Goal: Task Accomplishment & Management: Manage account settings

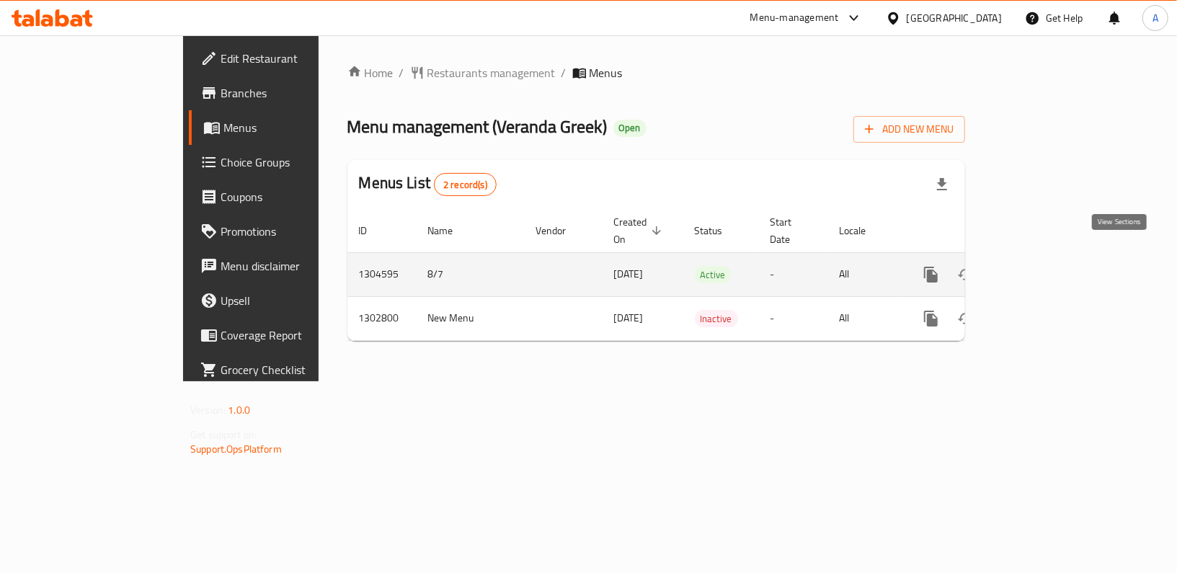
click at [1043, 266] on icon "enhanced table" at bounding box center [1034, 274] width 17 height 17
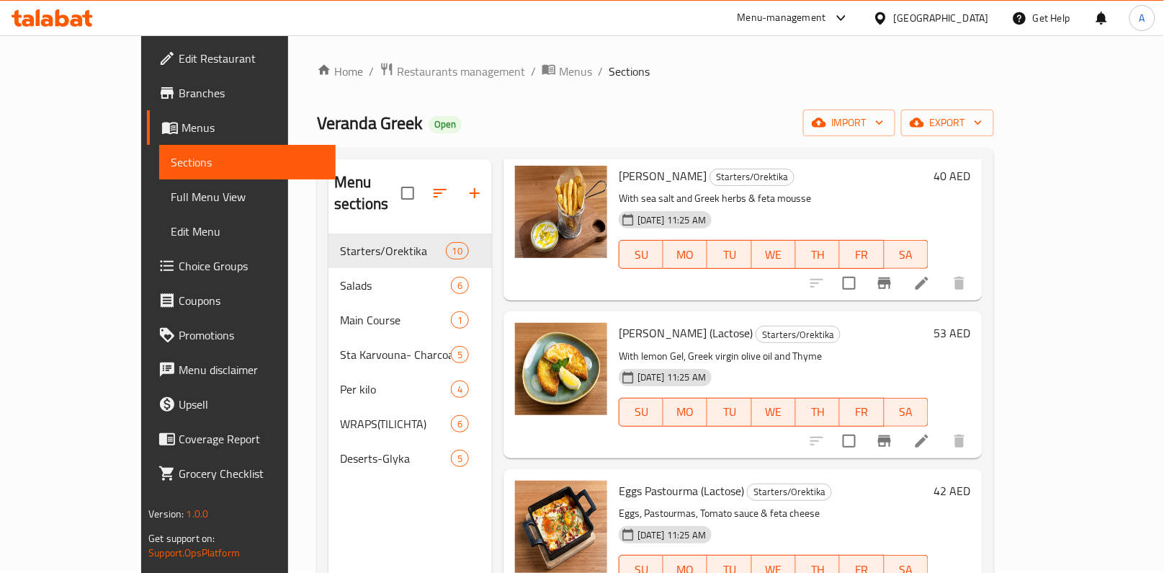
scroll to position [3, 0]
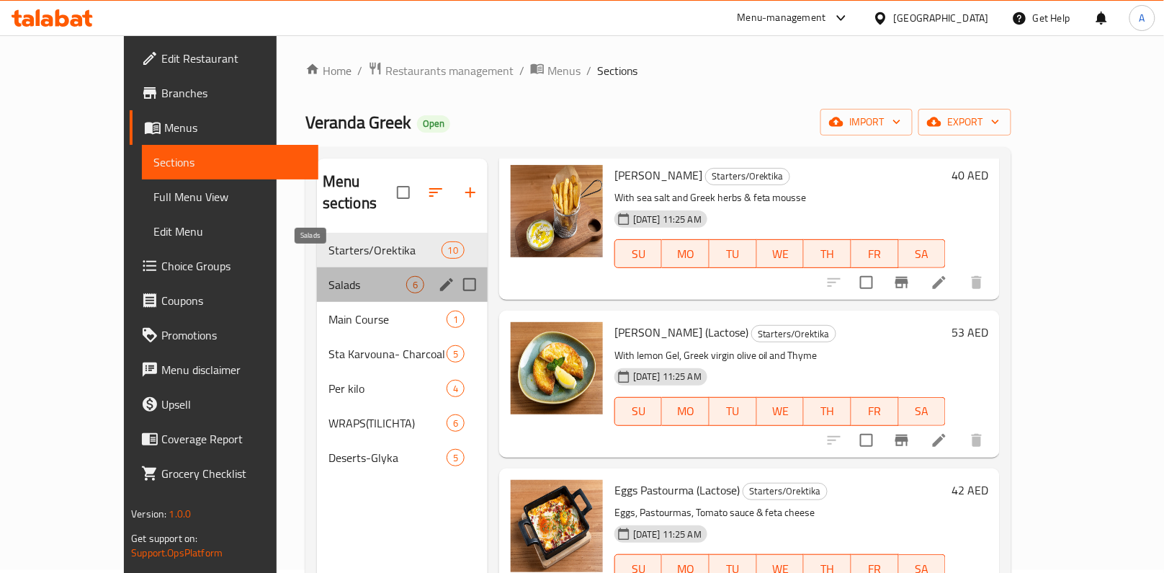
click at [329, 276] on span "Salads" at bounding box center [368, 284] width 78 height 17
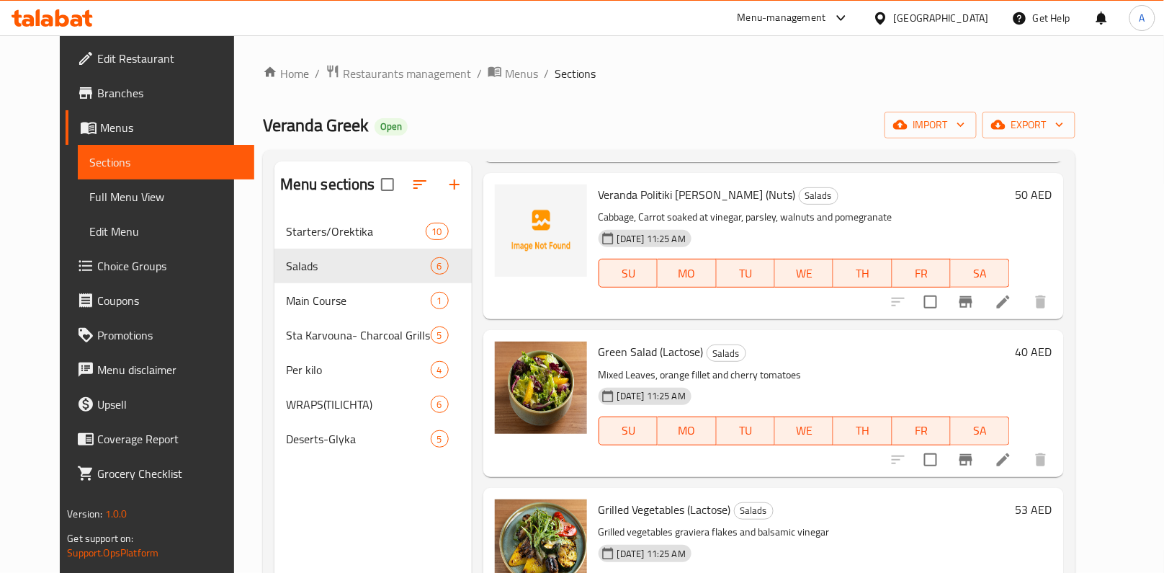
scroll to position [299, 0]
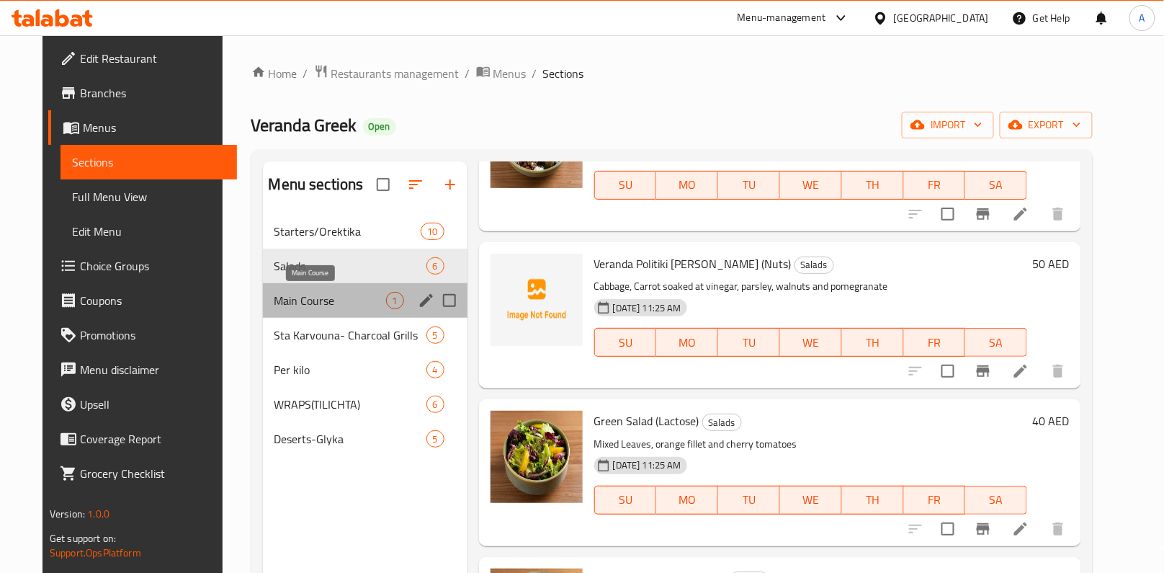
click at [324, 292] on span "Main Course" at bounding box center [331, 300] width 112 height 17
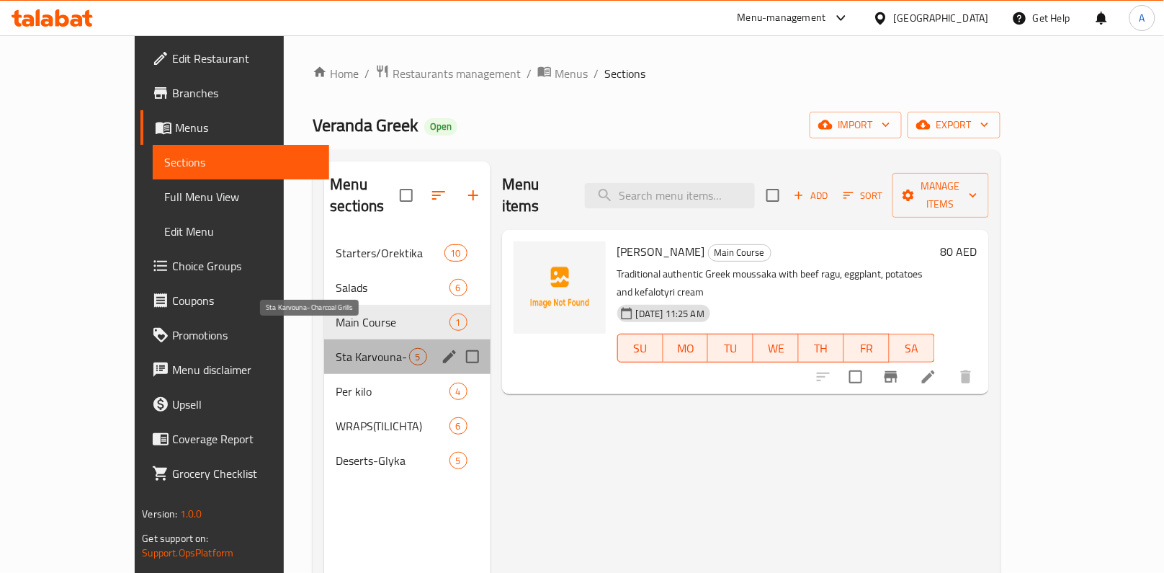
click at [337, 348] on span "Sta Karvouna- Charcoal Grills" at bounding box center [372, 356] width 73 height 17
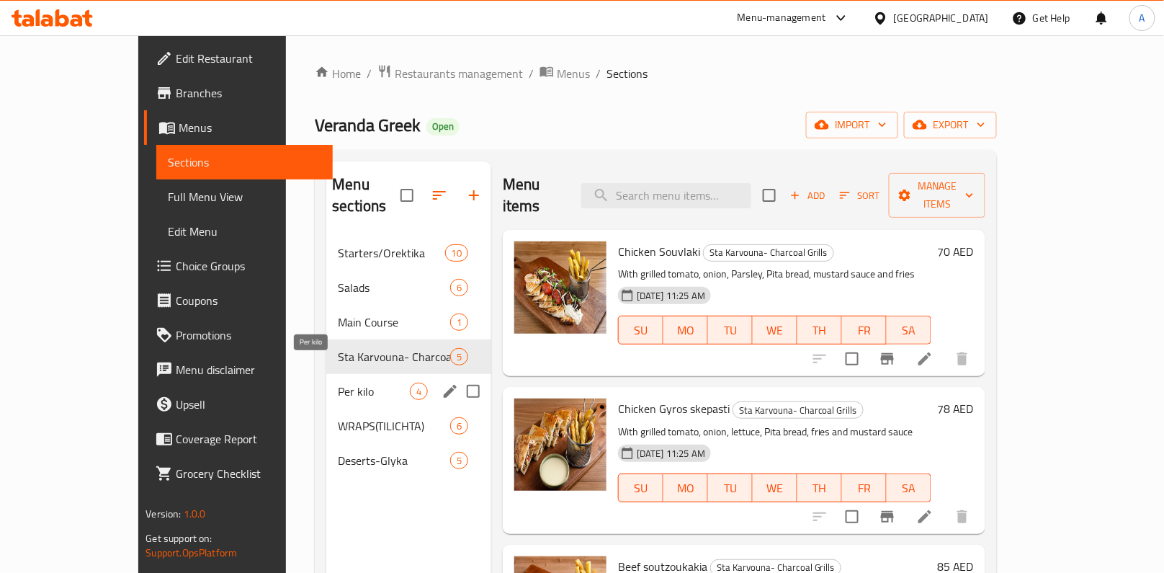
click at [338, 383] on span "Per kilo" at bounding box center [374, 391] width 72 height 17
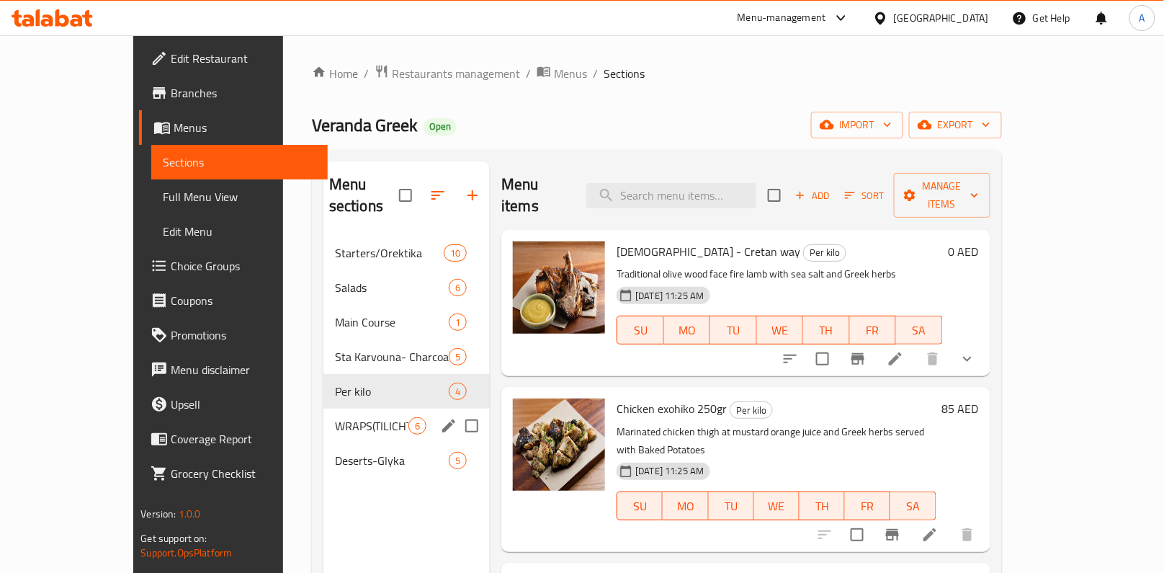
click at [324, 409] on div "WRAPS(TILICHTA) 6" at bounding box center [407, 426] width 166 height 35
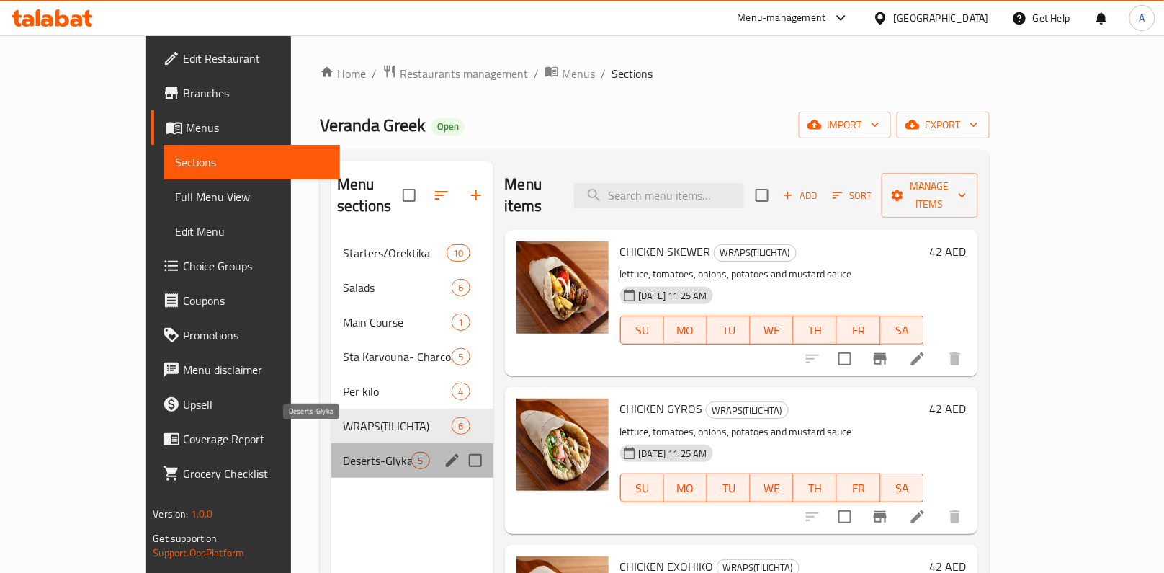
click at [343, 452] on span "Deserts-Glyka" at bounding box center [377, 460] width 68 height 17
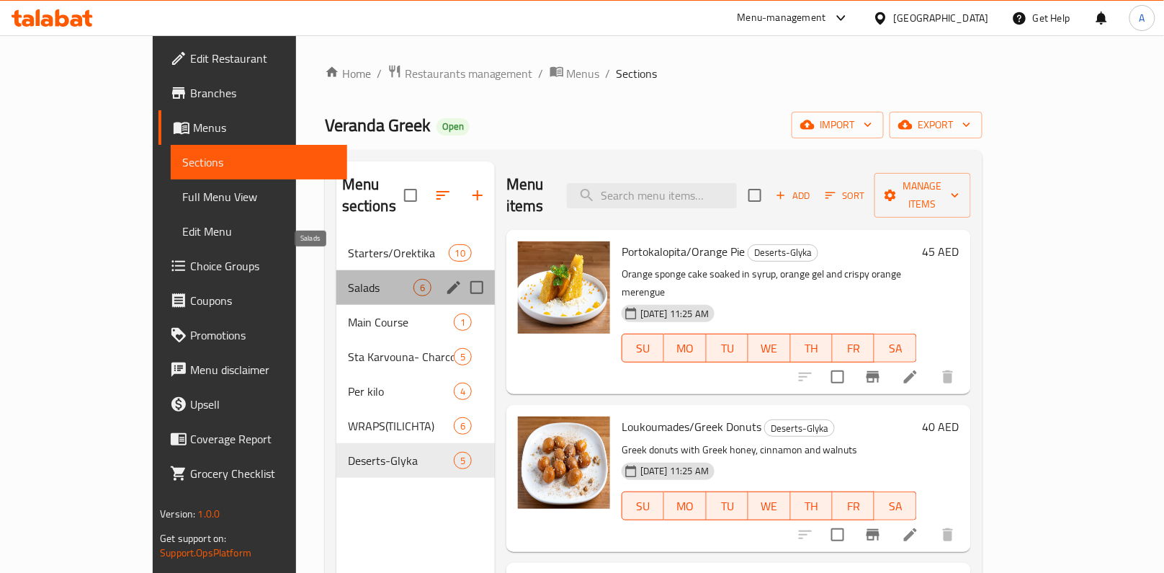
click at [348, 279] on span "Salads" at bounding box center [381, 287] width 66 height 17
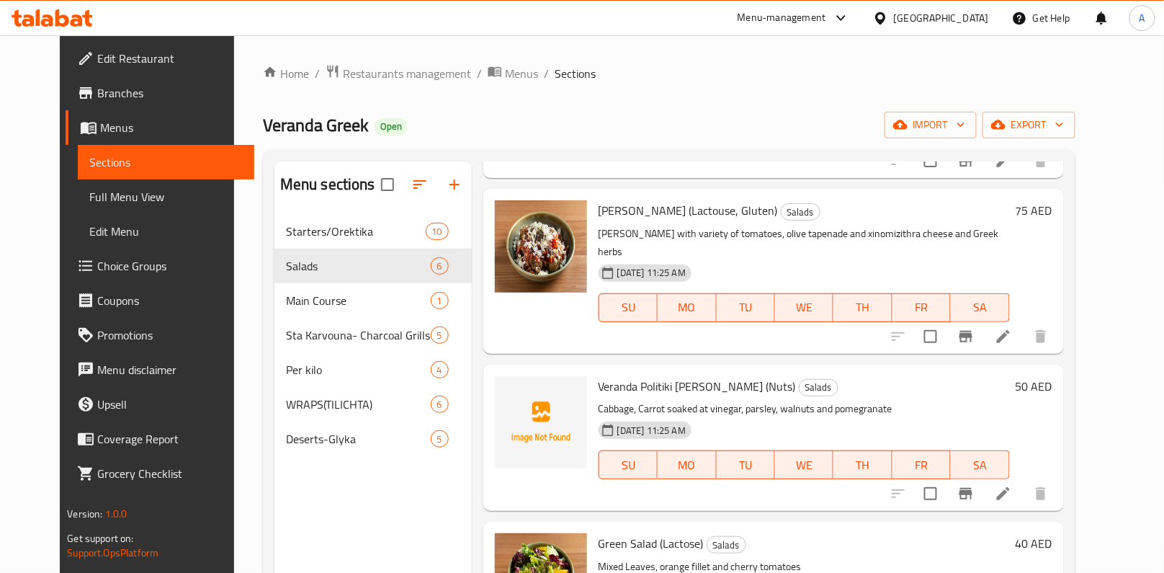
scroll to position [201, 0]
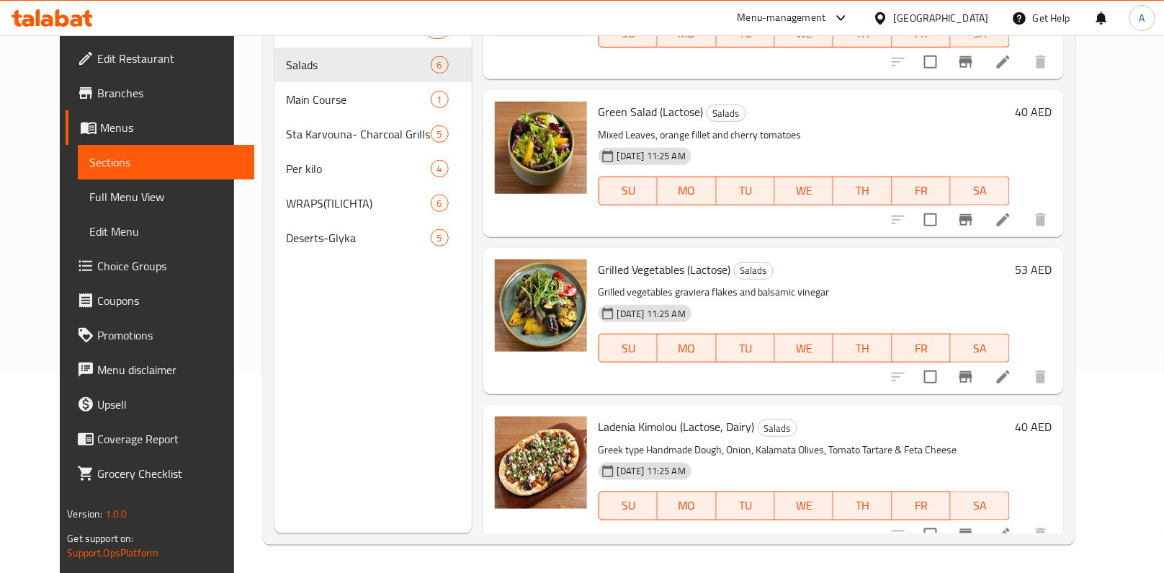
click at [976, 416] on h6 "Ladenia Kimolou (Lactose, Dairy) Salads" at bounding box center [804, 426] width 411 height 20
click at [945, 517] on div at bounding box center [969, 534] width 177 height 35
click at [1012, 526] on icon at bounding box center [1003, 534] width 17 height 17
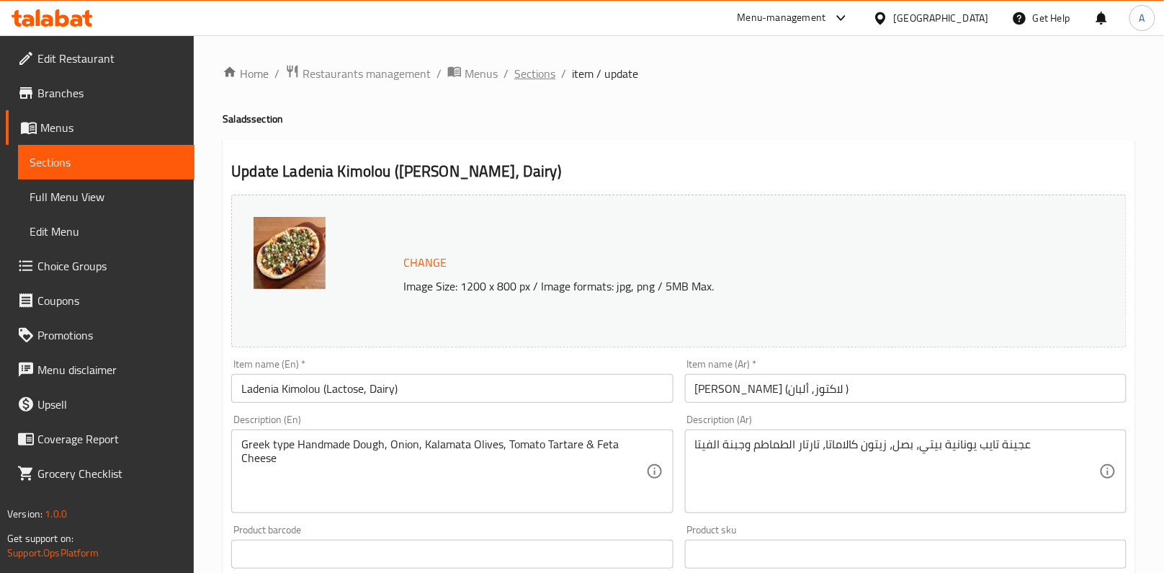
click at [532, 75] on span "Sections" at bounding box center [534, 73] width 41 height 17
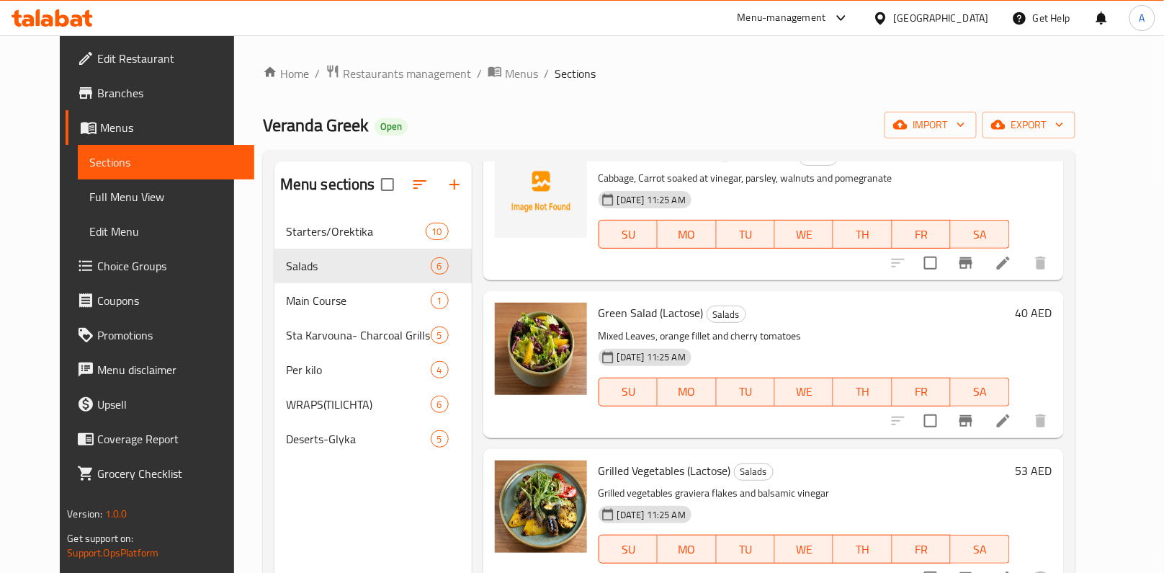
click at [812, 297] on div "Green Salad (Lactose) Salads Mixed Leaves, orange fillet and cherry tomatoes 07…" at bounding box center [804, 364] width 423 height 135
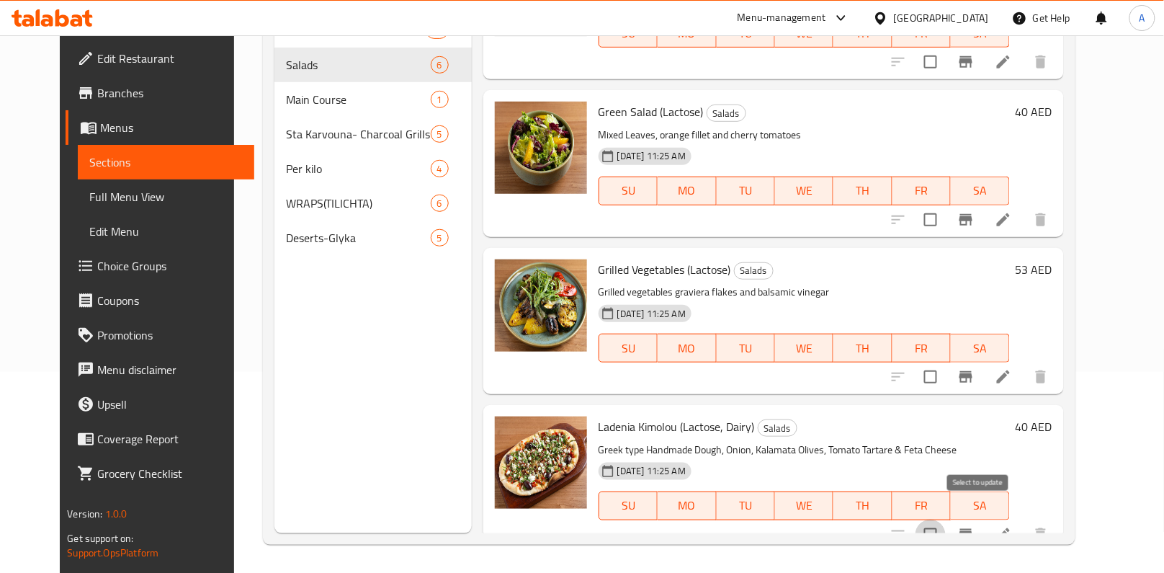
click at [946, 520] on input "checkbox" at bounding box center [931, 535] width 30 height 30
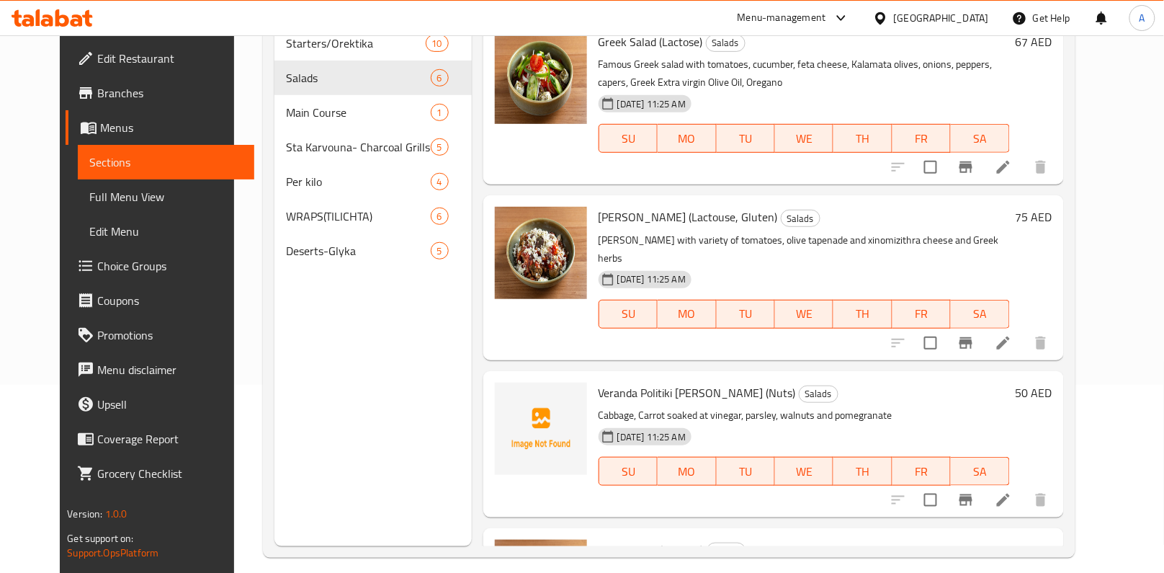
scroll to position [0, 0]
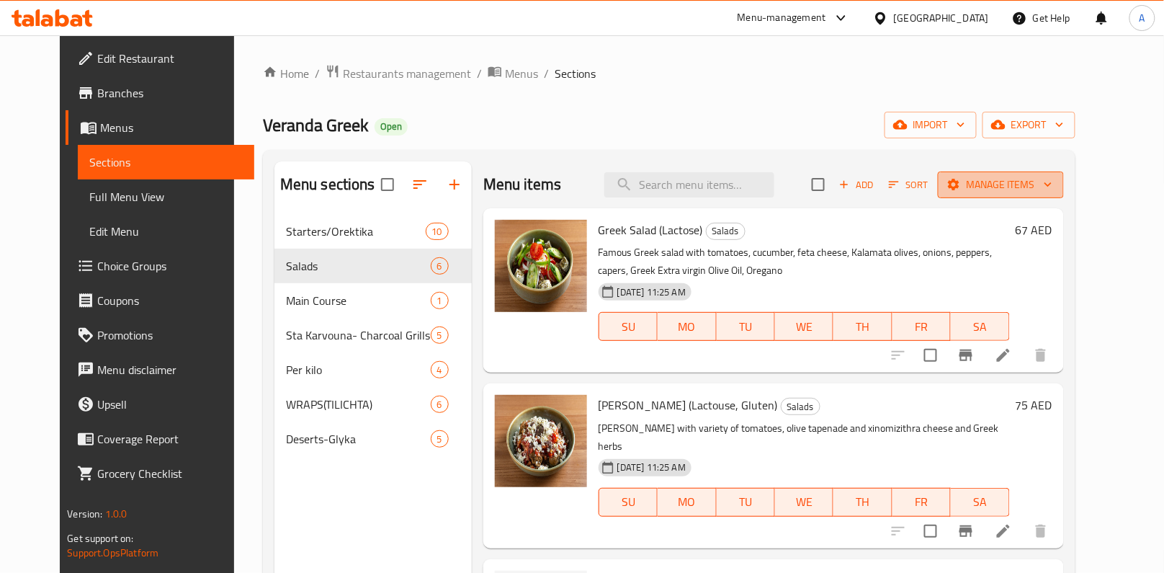
click at [1053, 187] on span "Manage items" at bounding box center [1001, 185] width 103 height 18
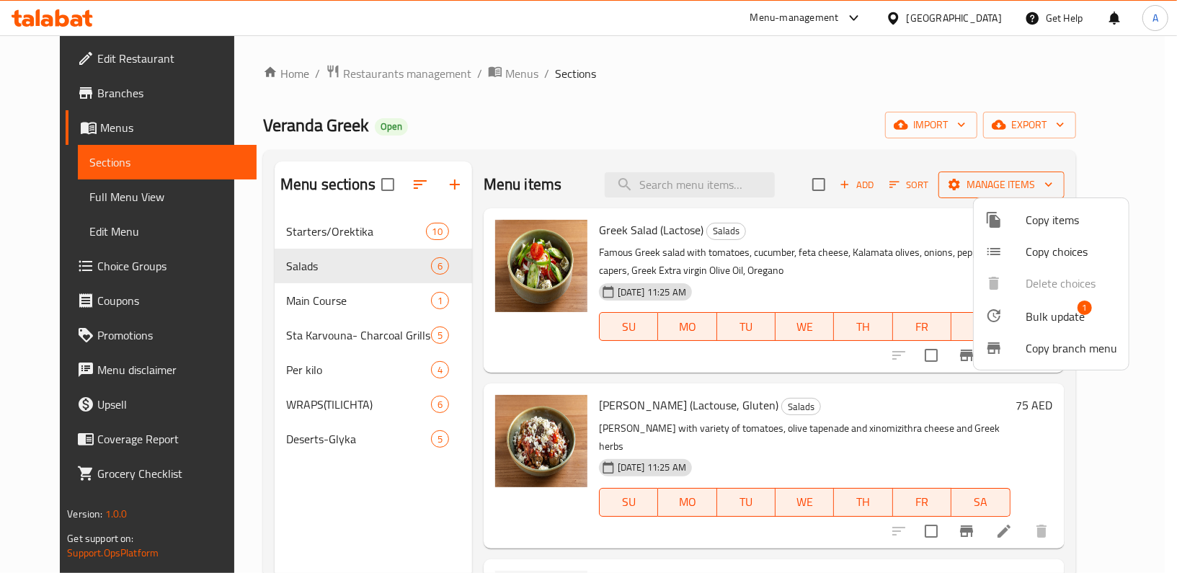
click at [1057, 187] on div at bounding box center [588, 286] width 1177 height 573
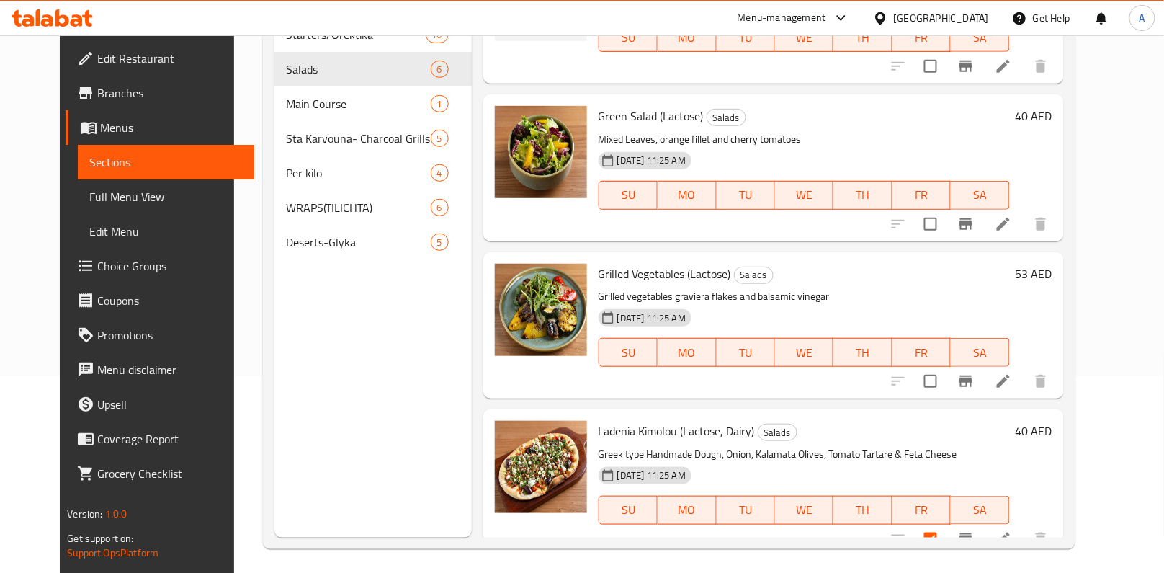
scroll to position [201, 0]
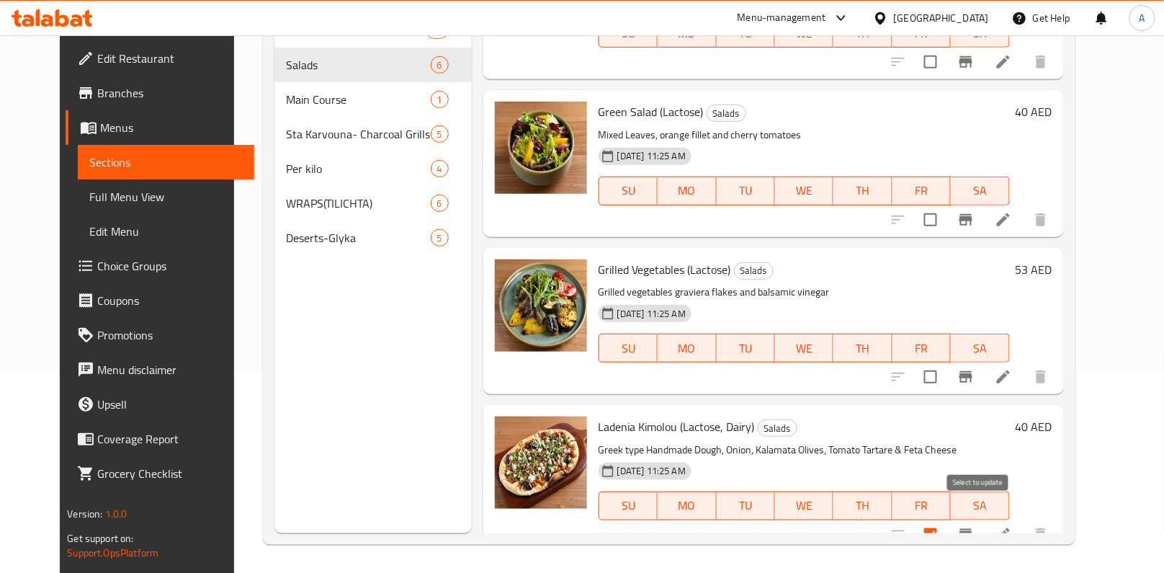
click at [946, 520] on input "checkbox" at bounding box center [931, 535] width 30 height 30
checkbox input "false"
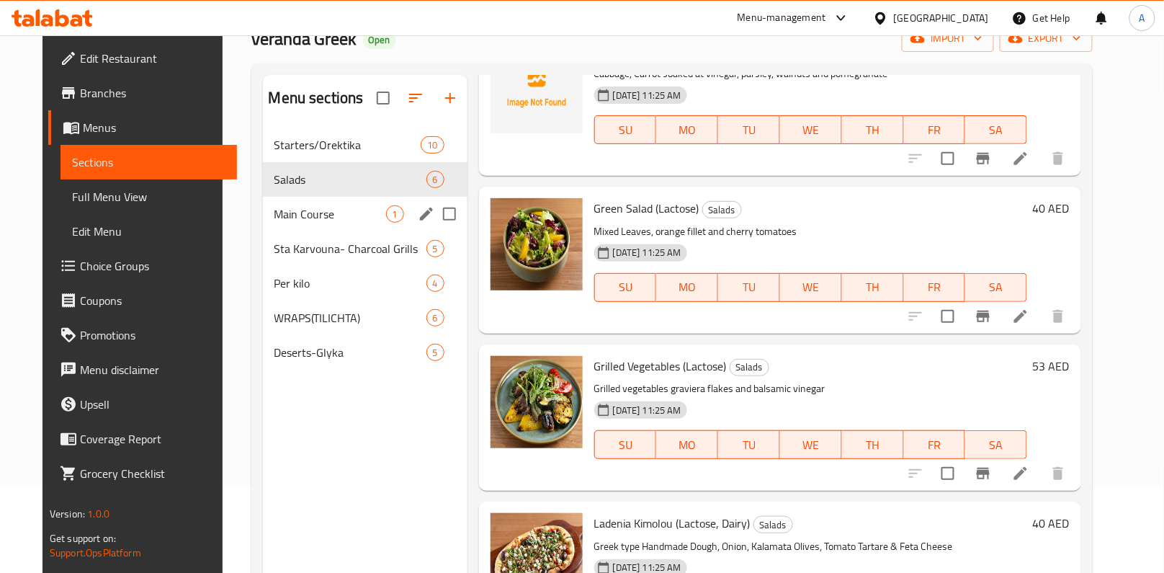
scroll to position [0, 0]
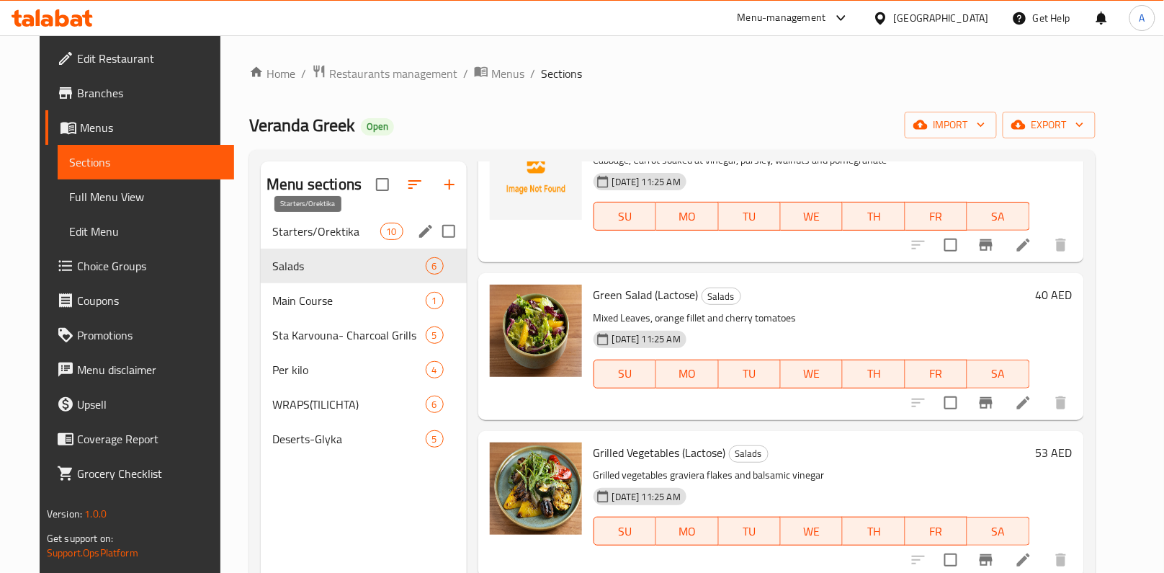
click at [307, 233] on span "Starters/Orektika" at bounding box center [325, 231] width 107 height 17
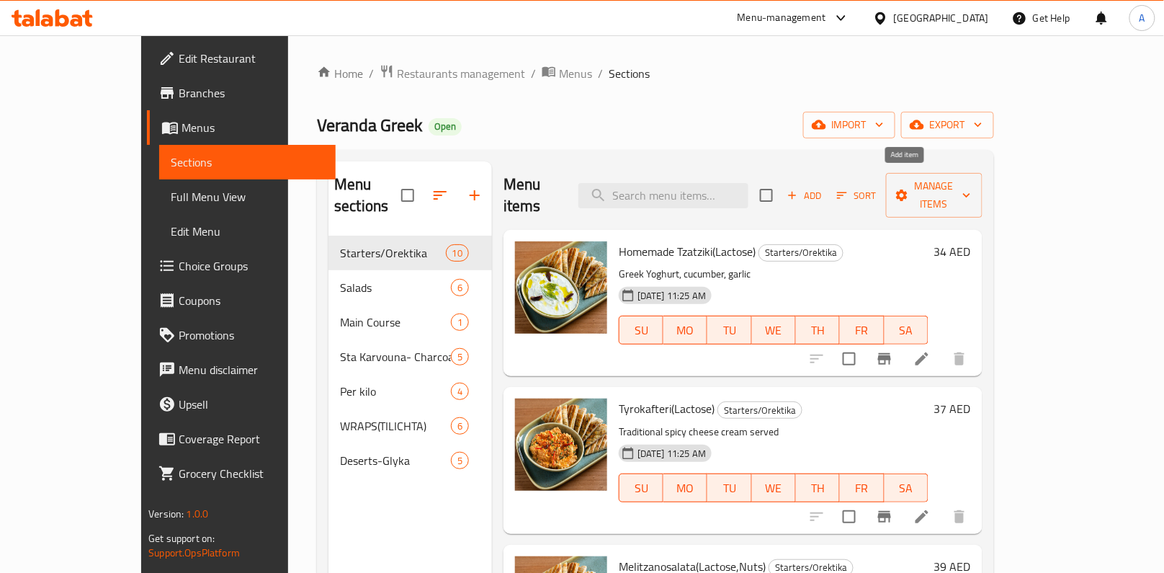
click at [824, 187] on span "Add" at bounding box center [804, 195] width 39 height 17
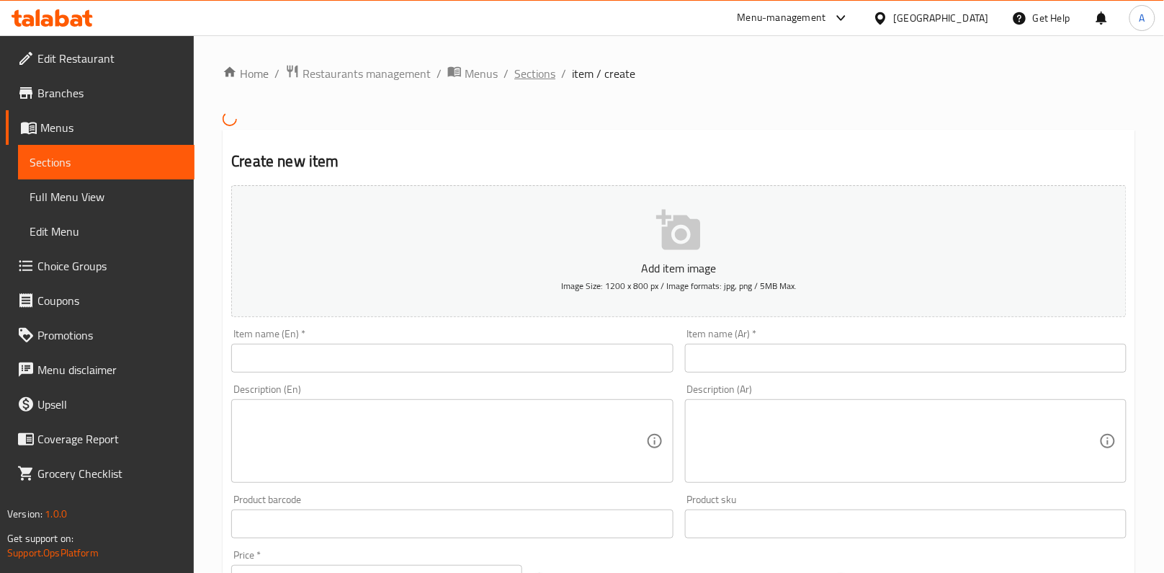
click at [538, 76] on span "Sections" at bounding box center [534, 73] width 41 height 17
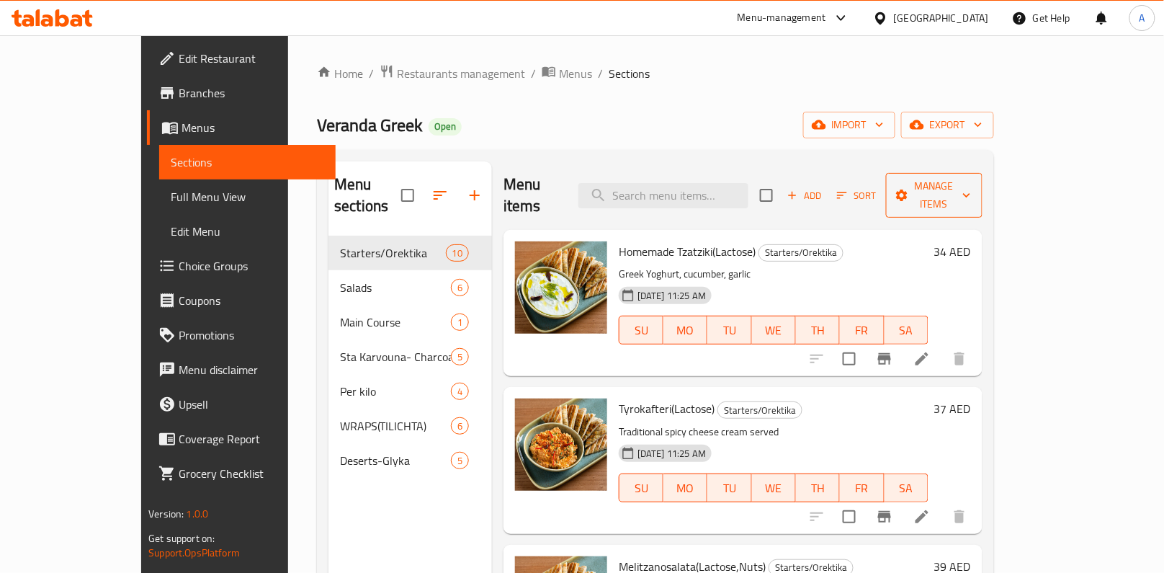
click at [971, 178] on span "Manage items" at bounding box center [934, 195] width 73 height 36
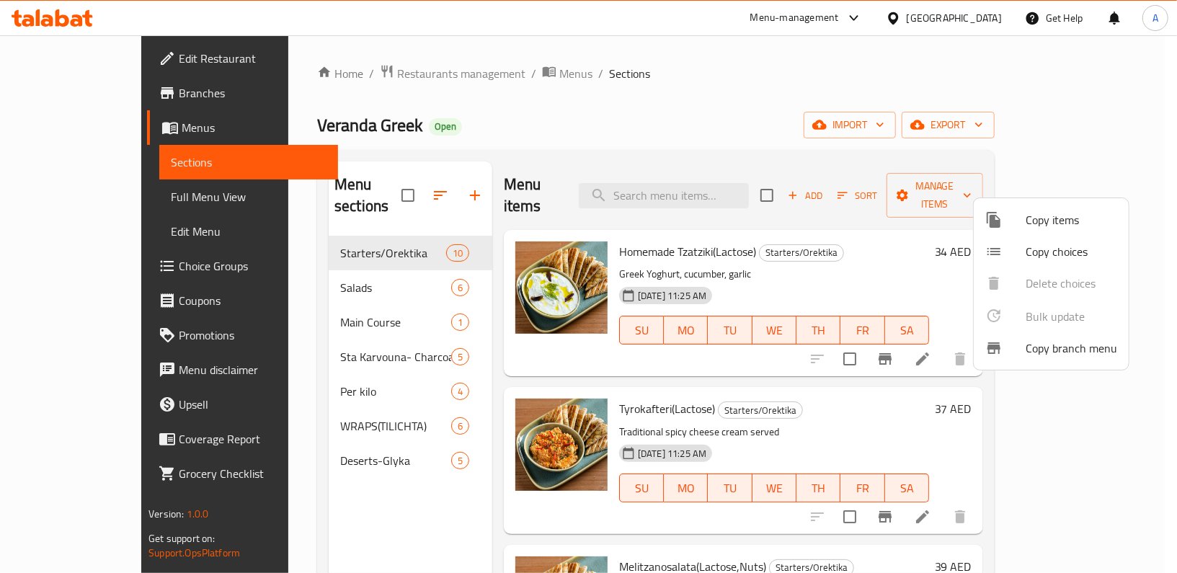
click at [1043, 218] on span "Copy items" at bounding box center [1071, 219] width 92 height 17
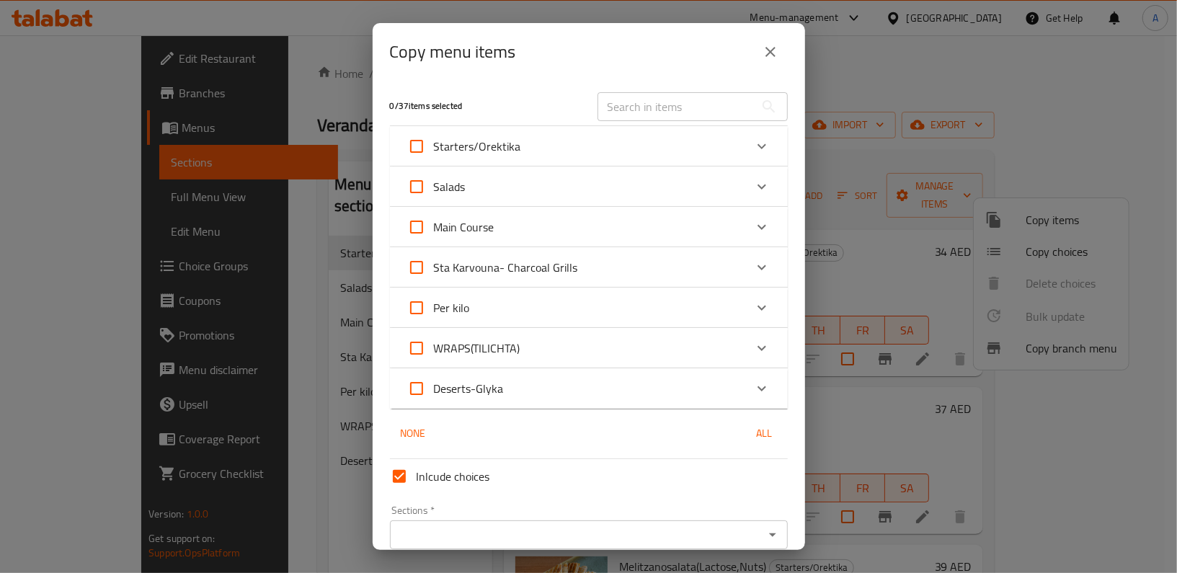
click at [728, 193] on div "Salads" at bounding box center [575, 186] width 337 height 35
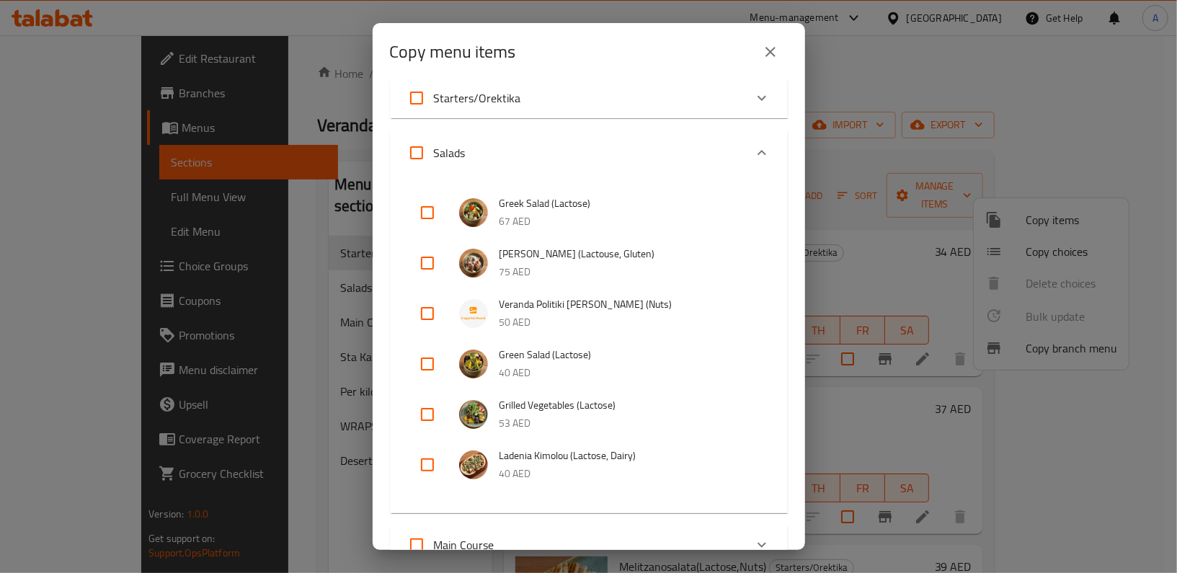
scroll to position [264, 0]
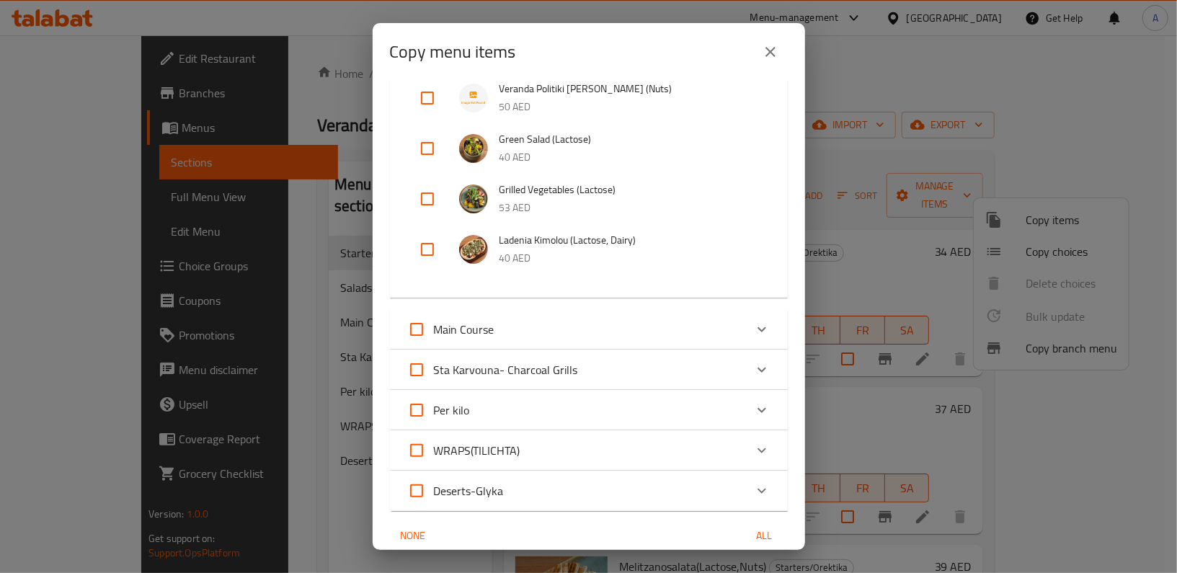
click at [424, 250] on input "checkbox" at bounding box center [427, 249] width 35 height 35
checkbox input "true"
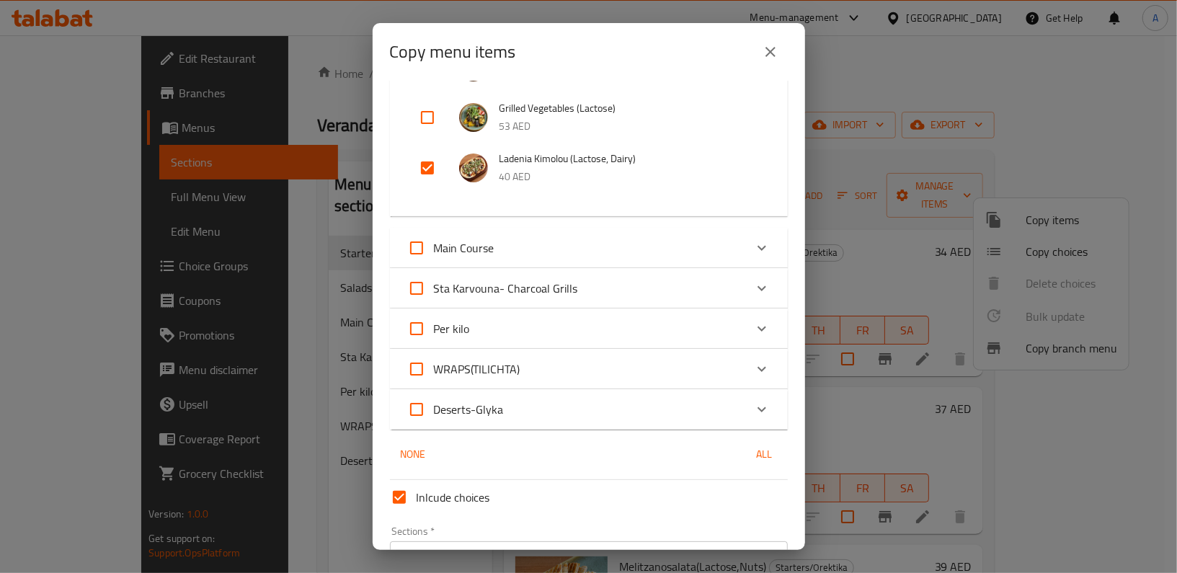
scroll to position [432, 0]
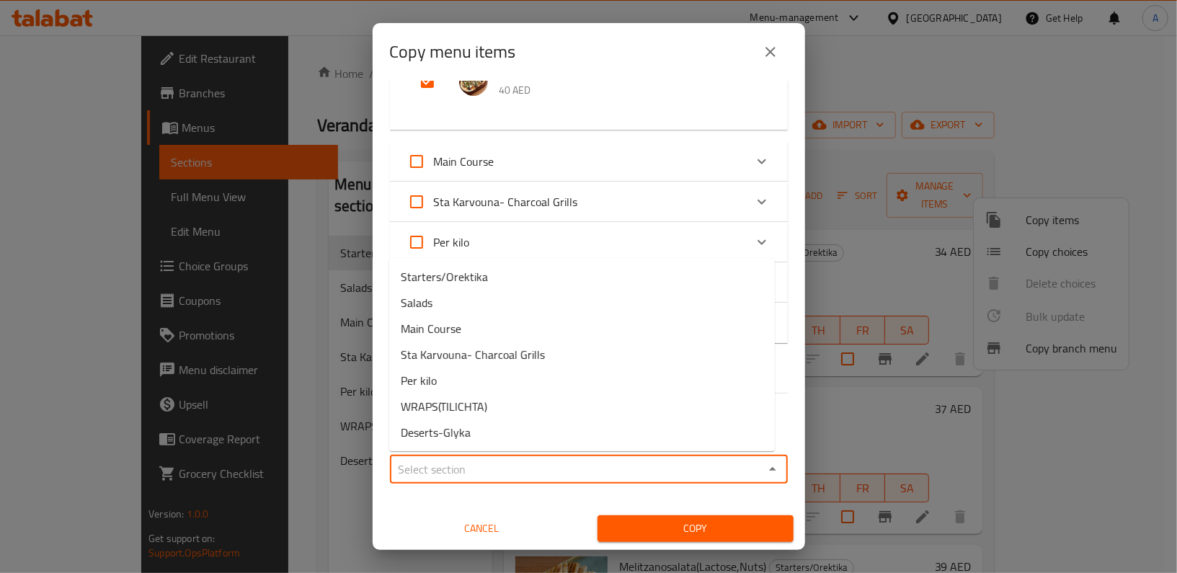
click at [690, 468] on input "Sections   *" at bounding box center [576, 469] width 365 height 20
click at [500, 281] on li "Starters/Orektika" at bounding box center [581, 277] width 385 height 26
type input "Starters/Orektika"
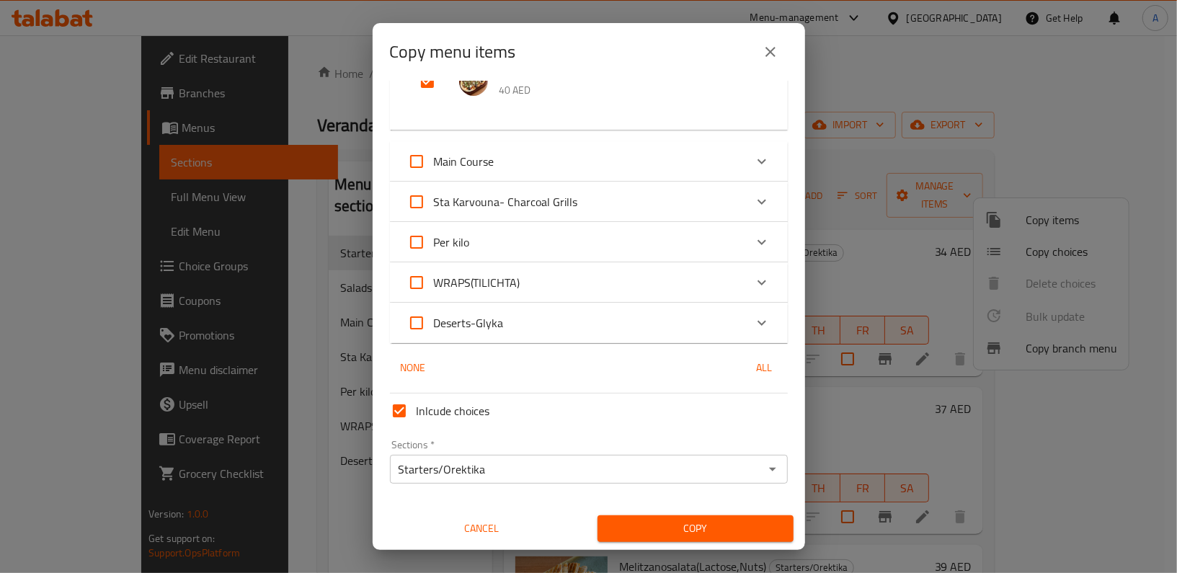
click at [782, 428] on div "1 / 37 items selected ​ Starters/Orektika Homemade Tzatziki(Lactose) 34 AED Tyr…" at bounding box center [589, 315] width 432 height 469
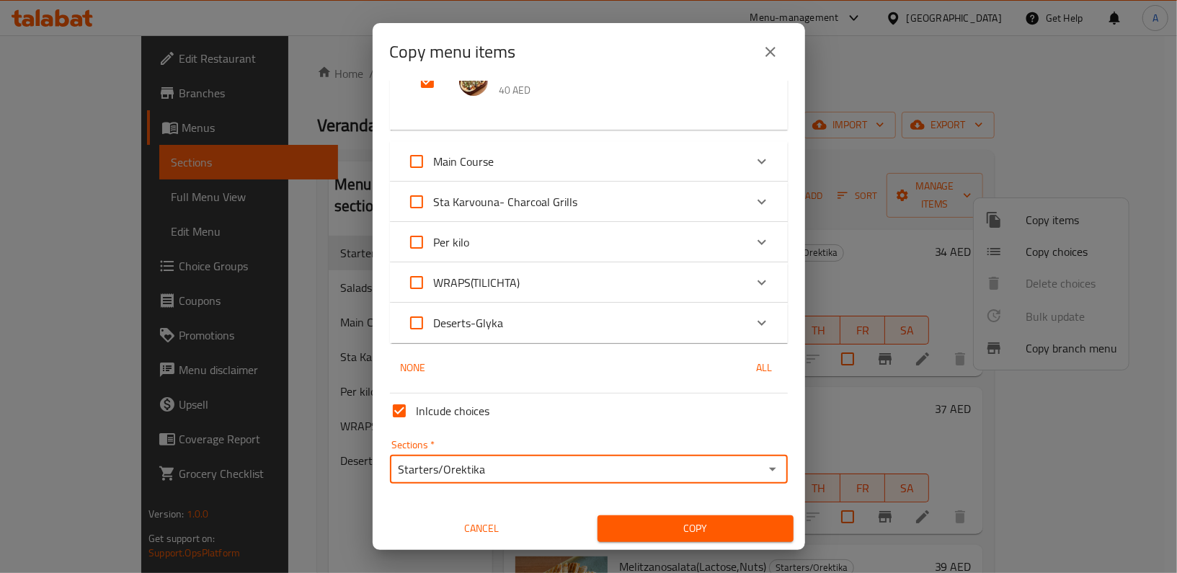
click at [532, 471] on input "Starters/Orektika" at bounding box center [576, 469] width 365 height 20
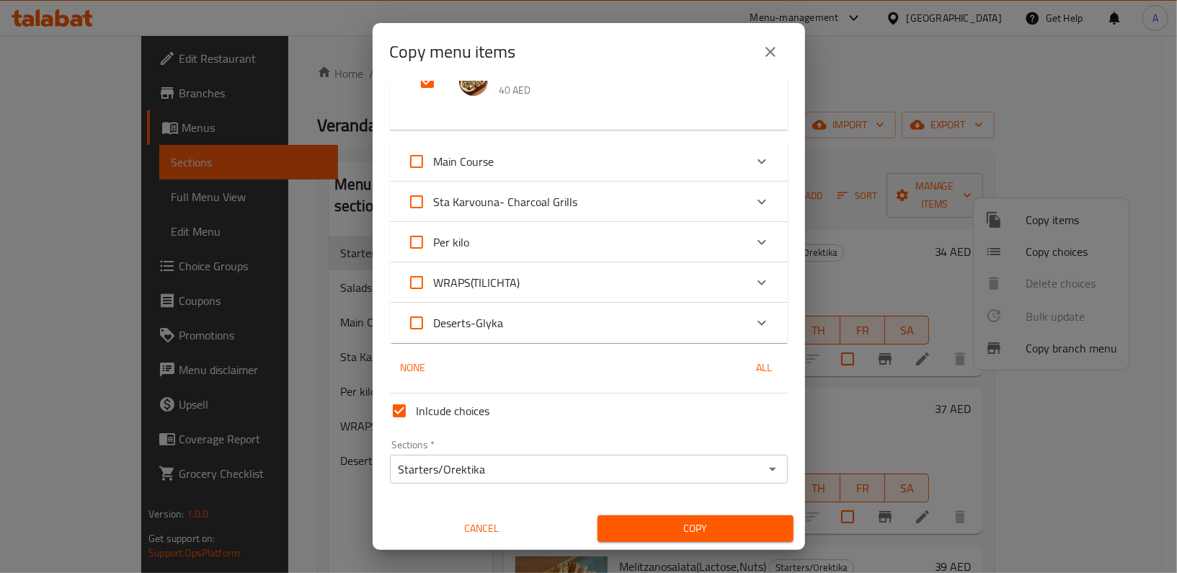
click at [507, 502] on div "Inlcude choices Sections   * Starters/Orektika Sections * Cancel Copy" at bounding box center [588, 465] width 409 height 154
click at [692, 533] on span "Copy" at bounding box center [695, 529] width 173 height 18
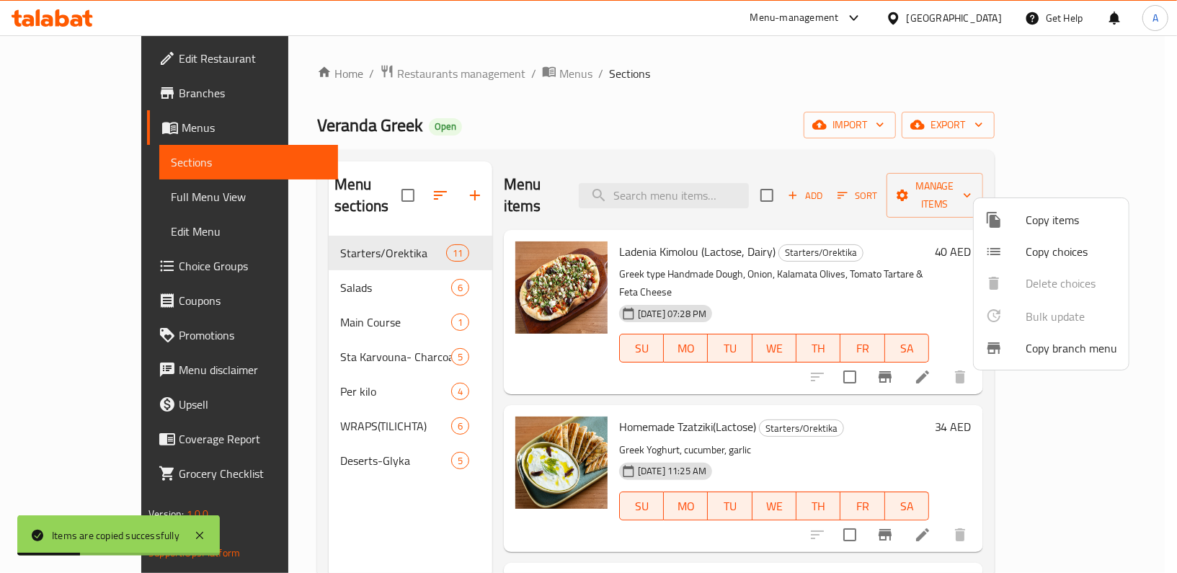
click at [770, 77] on div at bounding box center [588, 286] width 1177 height 573
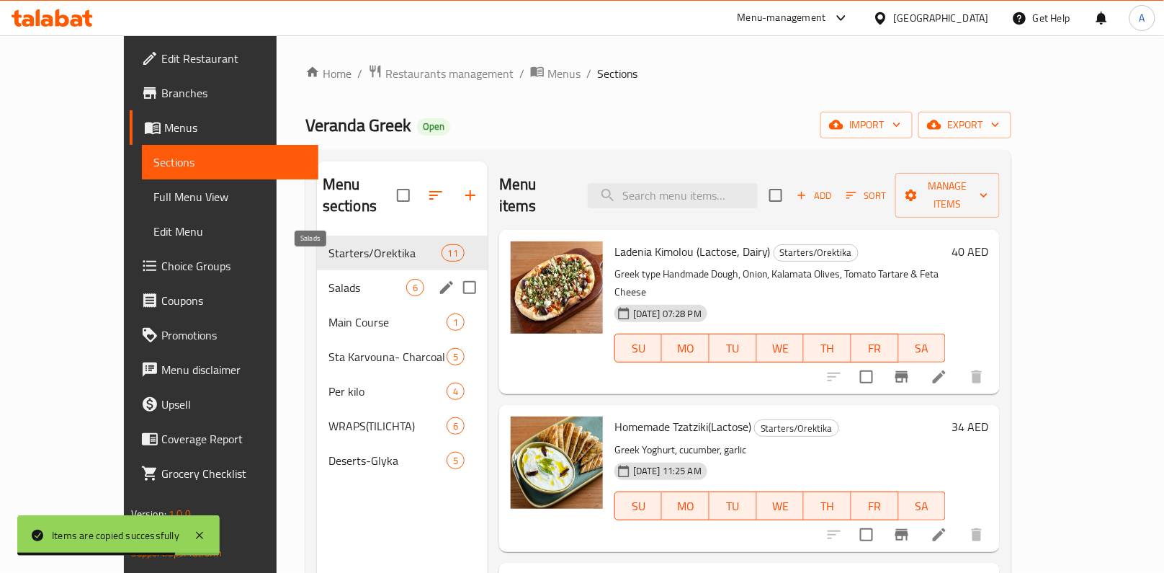
click at [331, 279] on span "Salads" at bounding box center [368, 287] width 78 height 17
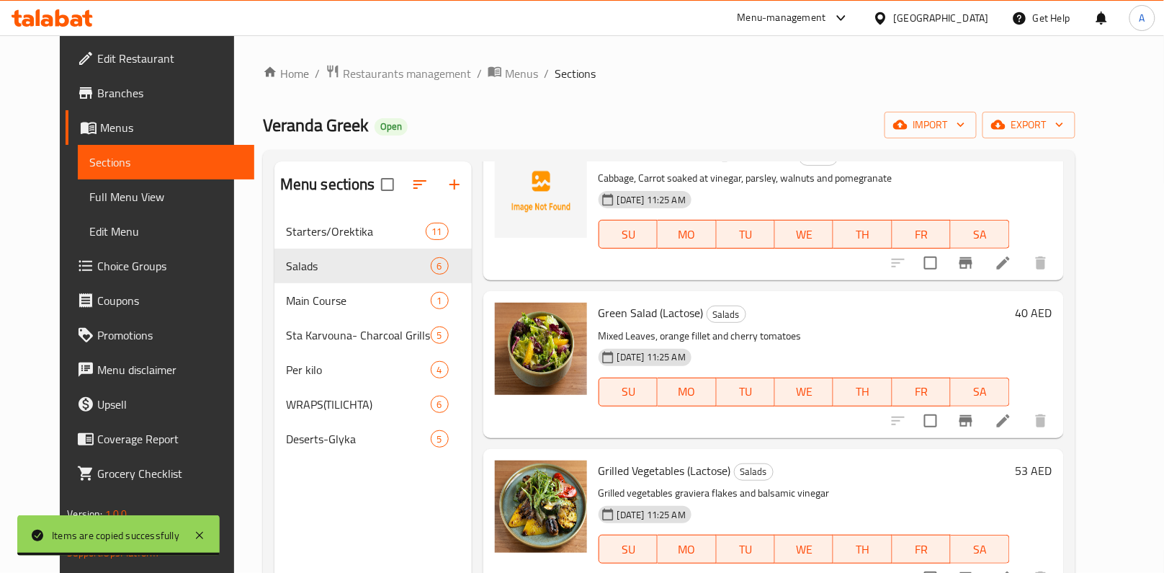
scroll to position [201, 0]
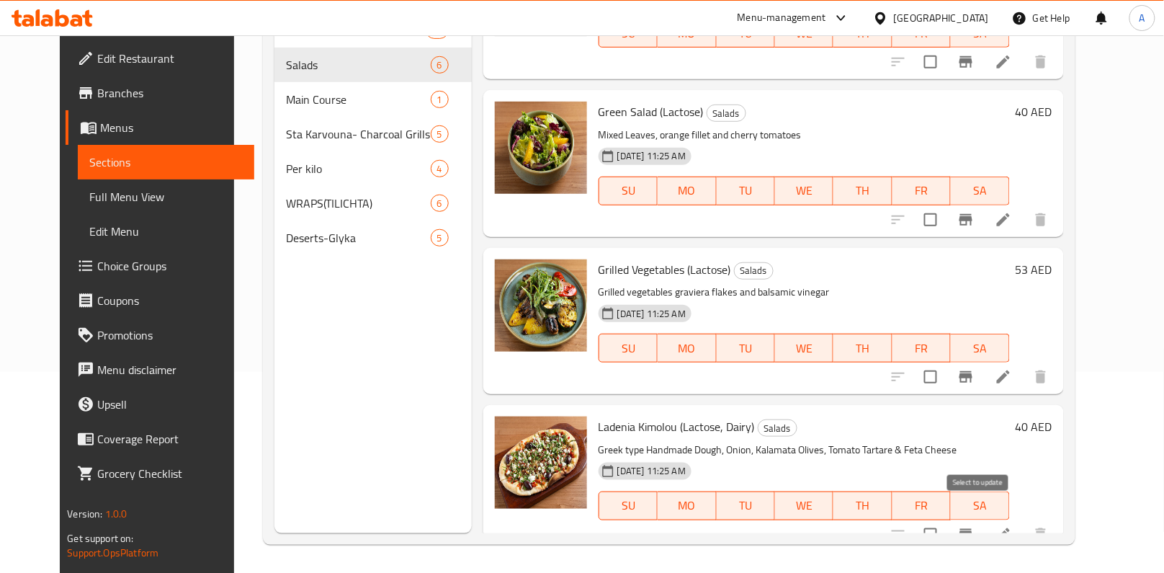
click at [946, 520] on input "checkbox" at bounding box center [931, 535] width 30 height 30
checkbox input "false"
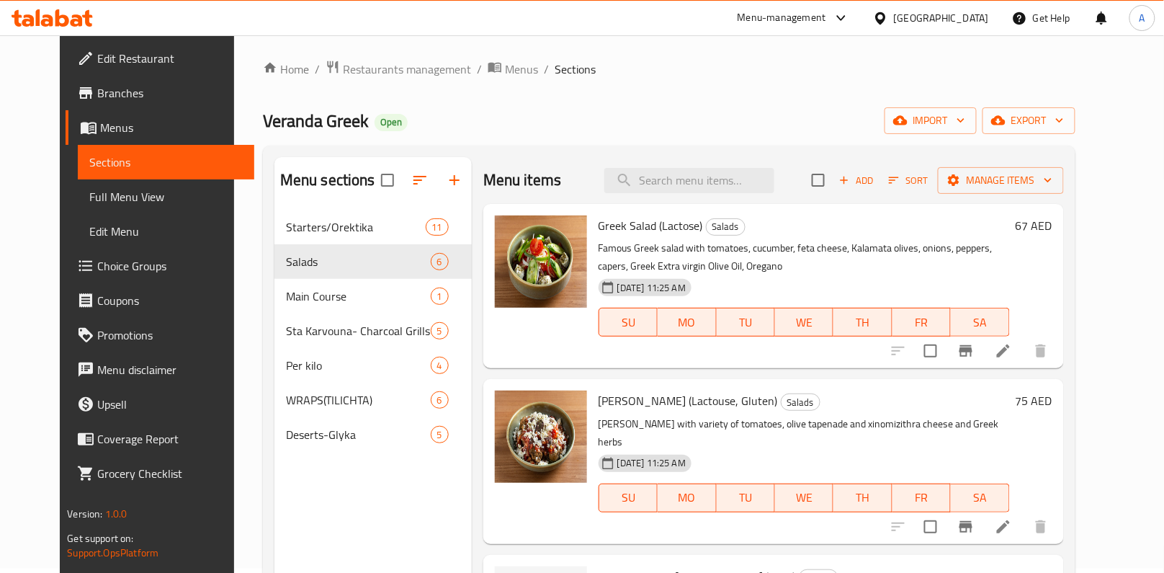
scroll to position [0, 0]
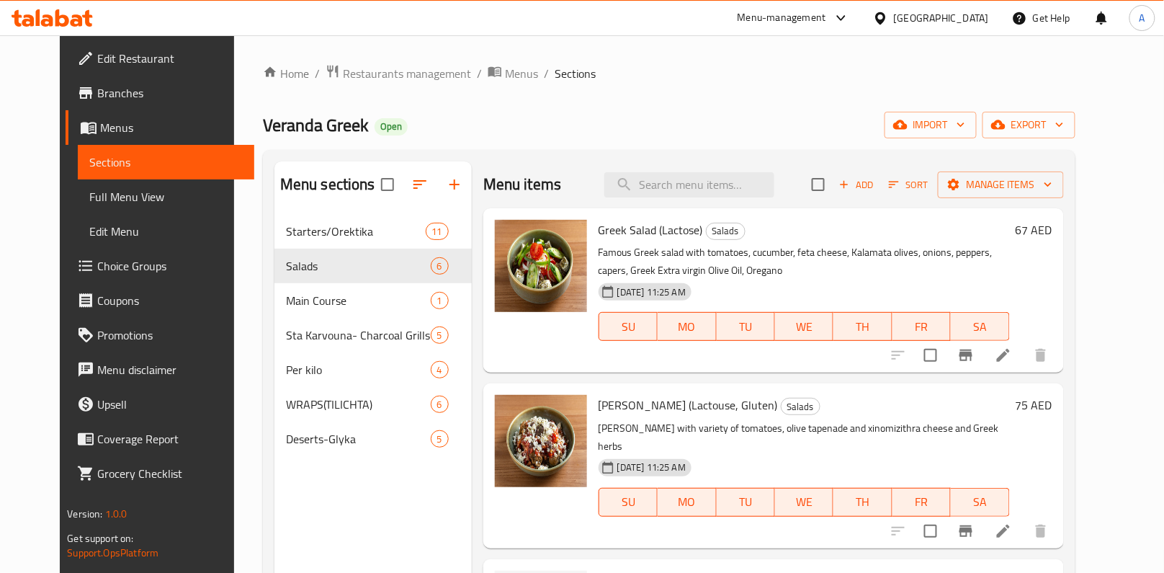
click at [677, 90] on div "Home / Restaurants management / Menus / Sections Veranda Greek Open import expo…" at bounding box center [669, 405] width 813 height 682
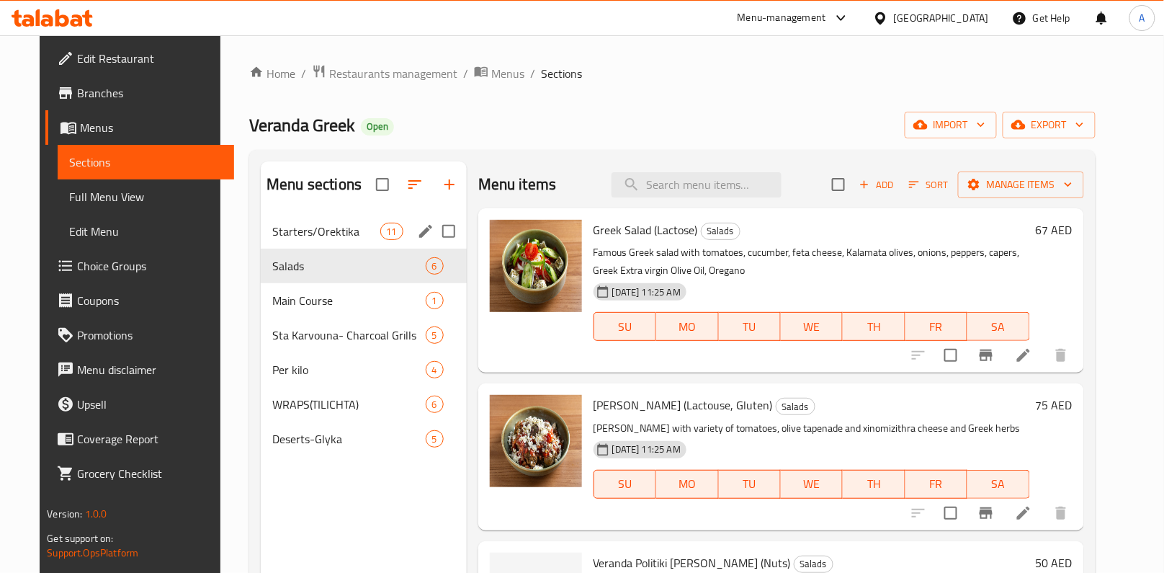
click at [385, 227] on span "11" at bounding box center [392, 232] width 22 height 14
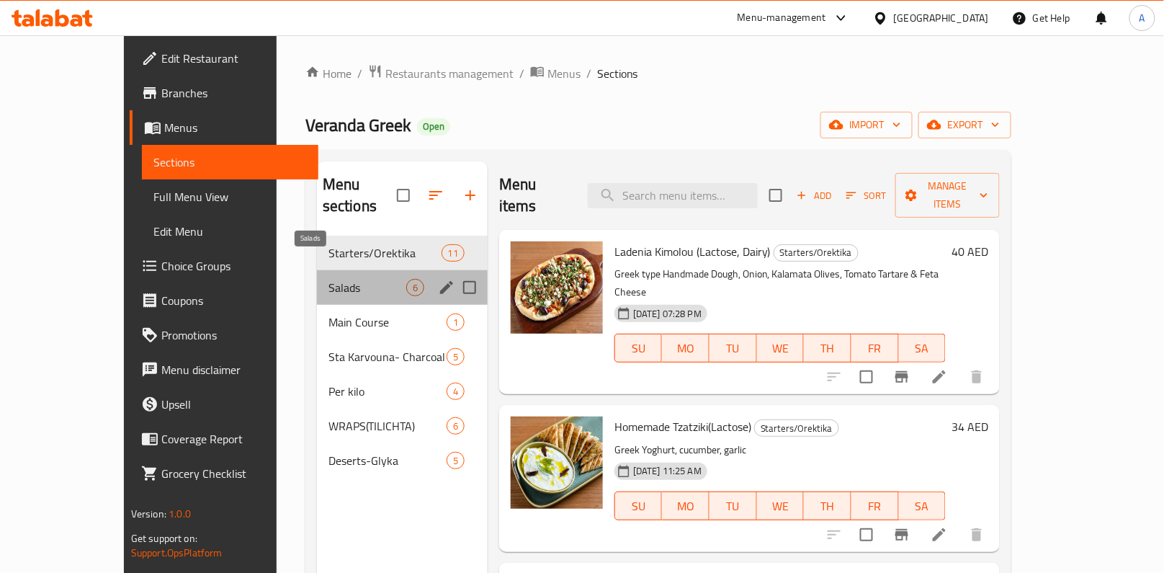
click at [329, 279] on span "Salads" at bounding box center [368, 287] width 78 height 17
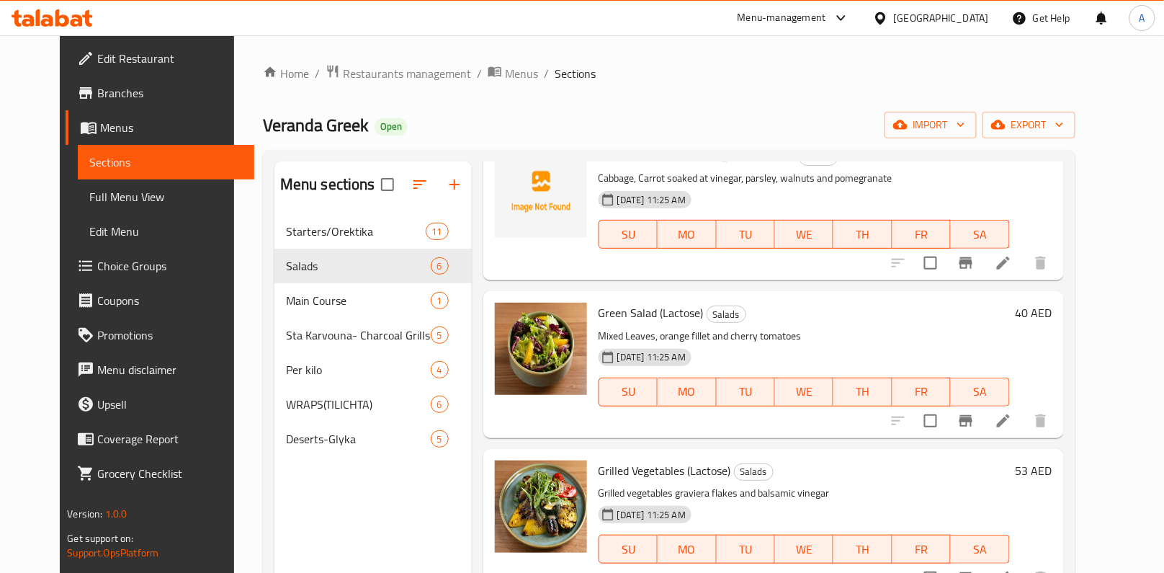
scroll to position [201, 0]
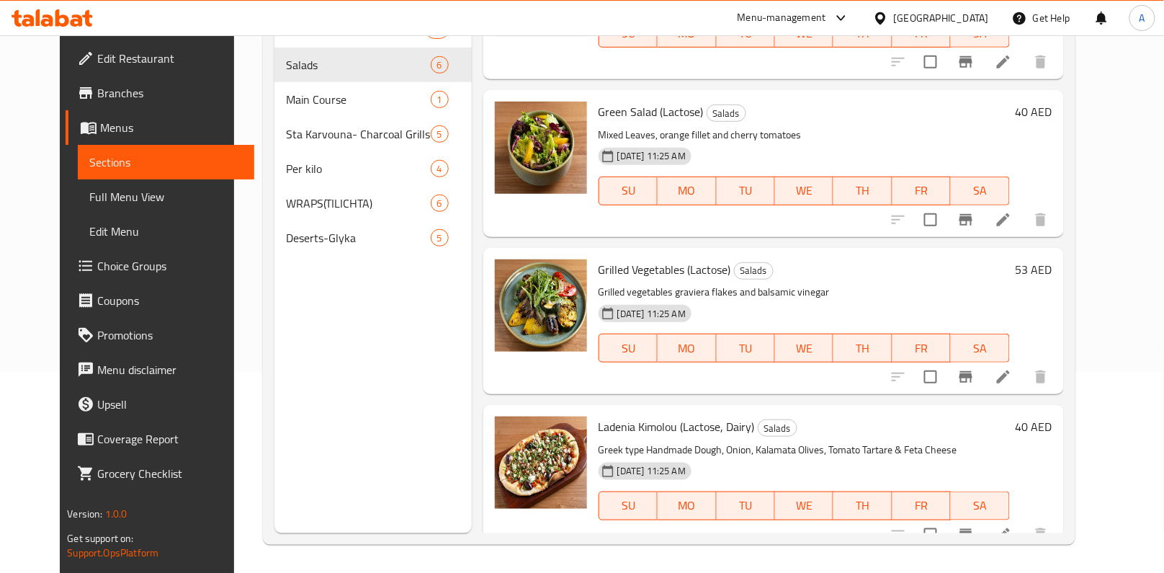
click at [909, 383] on div "Menu items Add Sort Manage items Greek Salad (Lactose) Salads Famous Greek sala…" at bounding box center [768, 246] width 592 height 573
click at [1012, 526] on icon at bounding box center [1003, 534] width 17 height 17
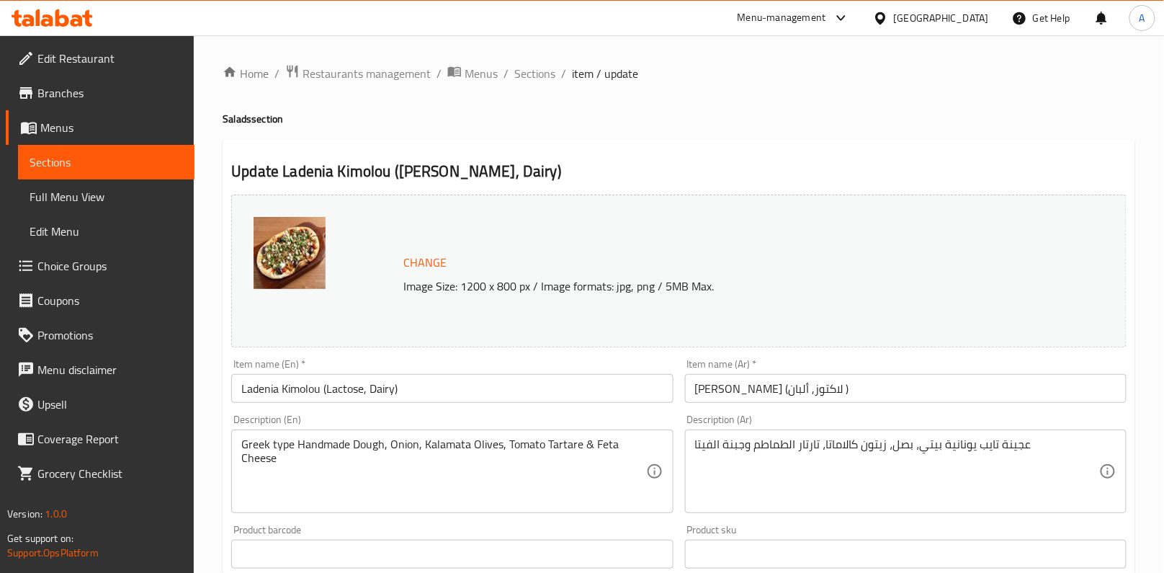
scroll to position [464, 0]
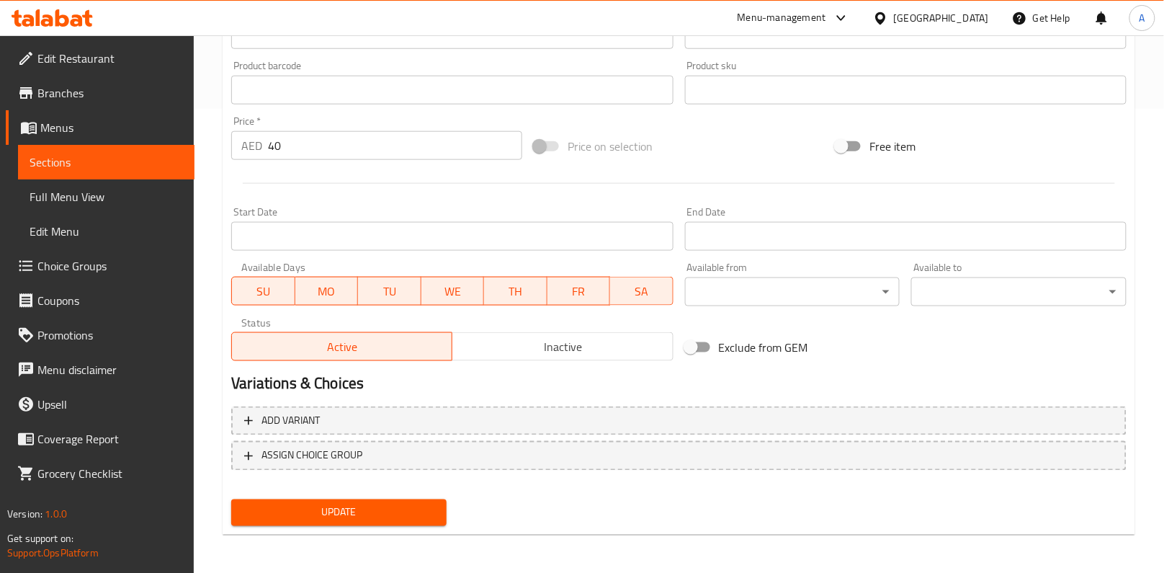
click at [507, 355] on span "Inactive" at bounding box center [562, 347] width 209 height 21
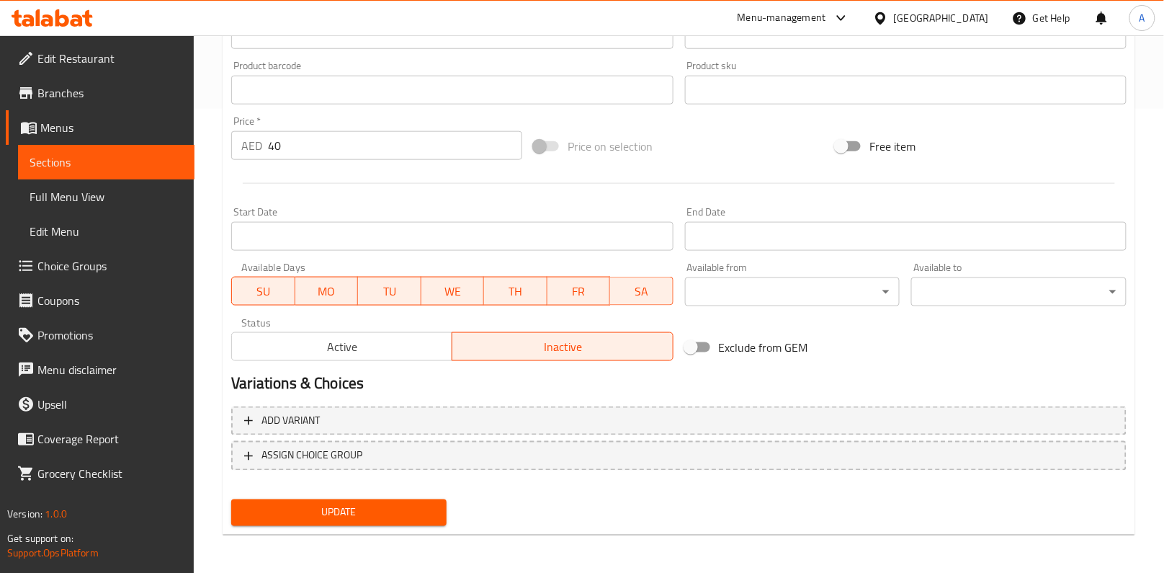
click at [345, 334] on button "Active" at bounding box center [341, 346] width 221 height 29
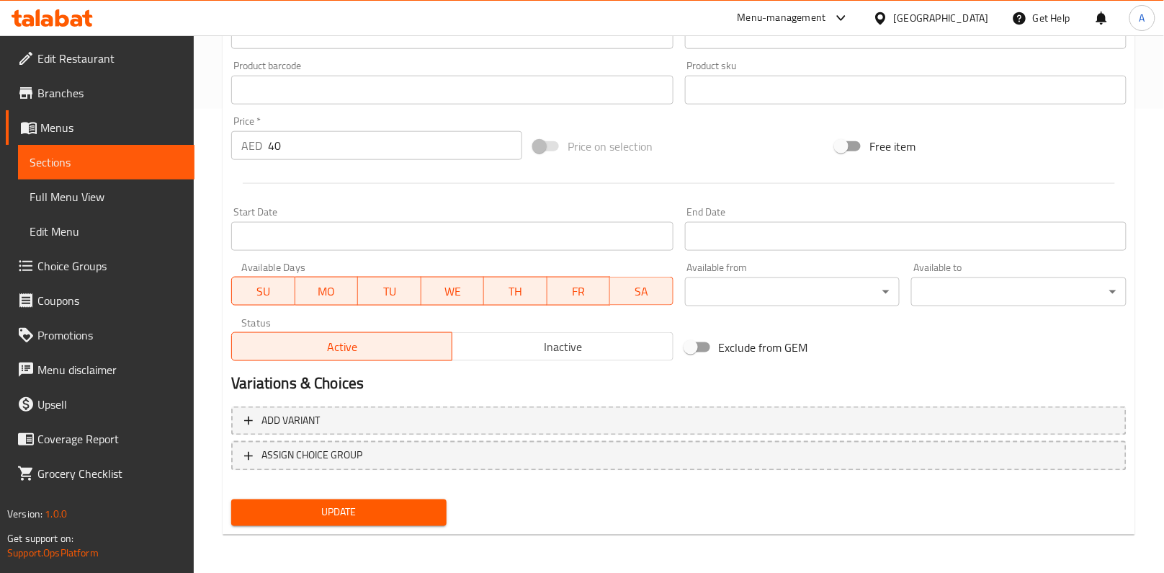
click at [476, 349] on span "Inactive" at bounding box center [562, 347] width 209 height 21
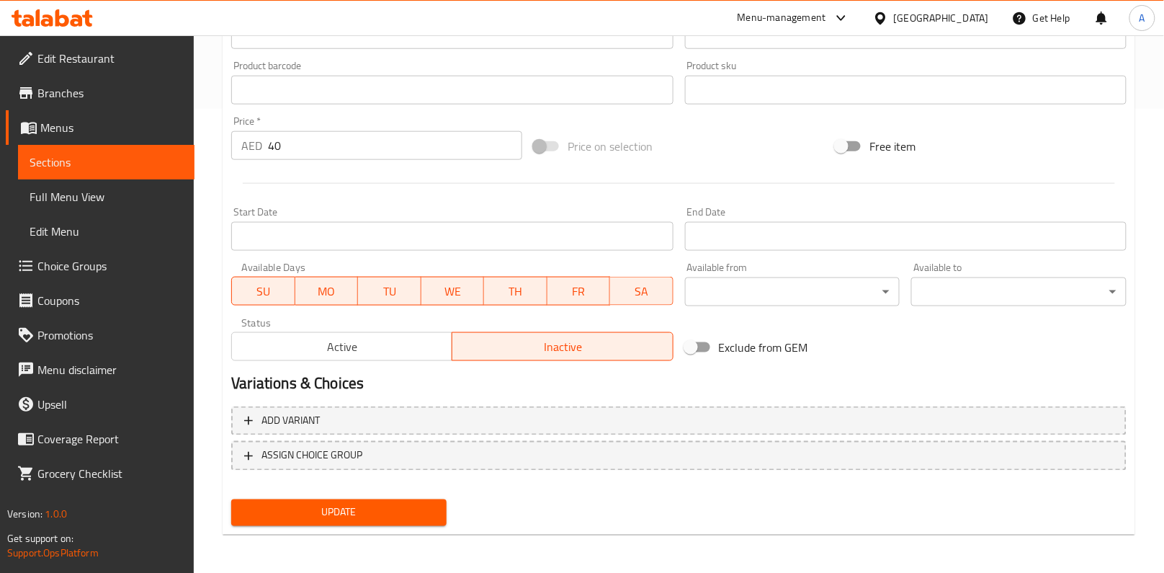
click at [387, 504] on span "Update" at bounding box center [339, 513] width 192 height 18
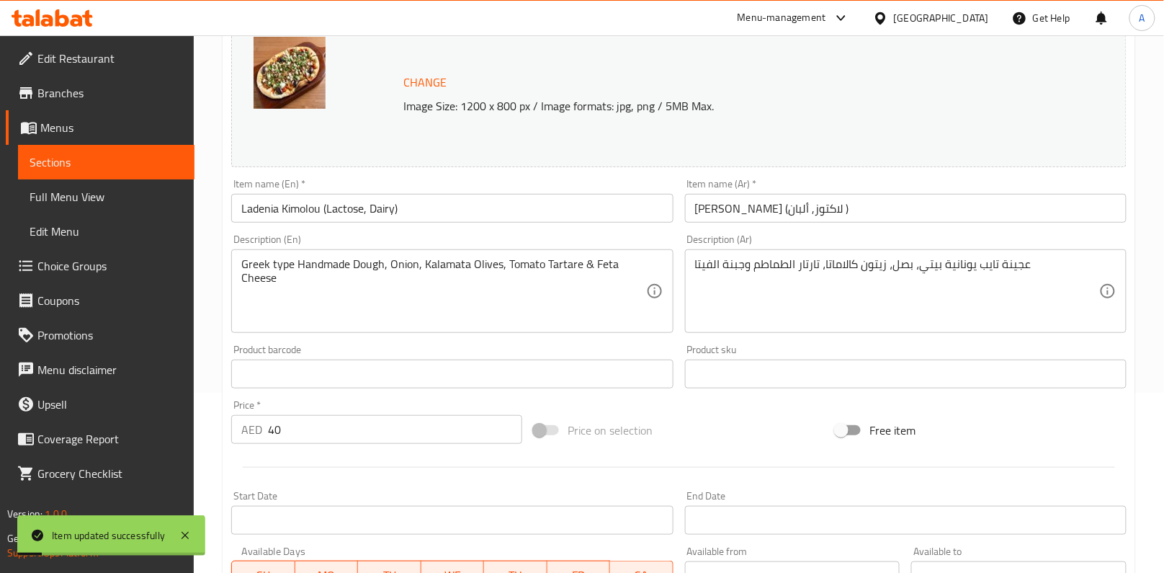
scroll to position [0, 0]
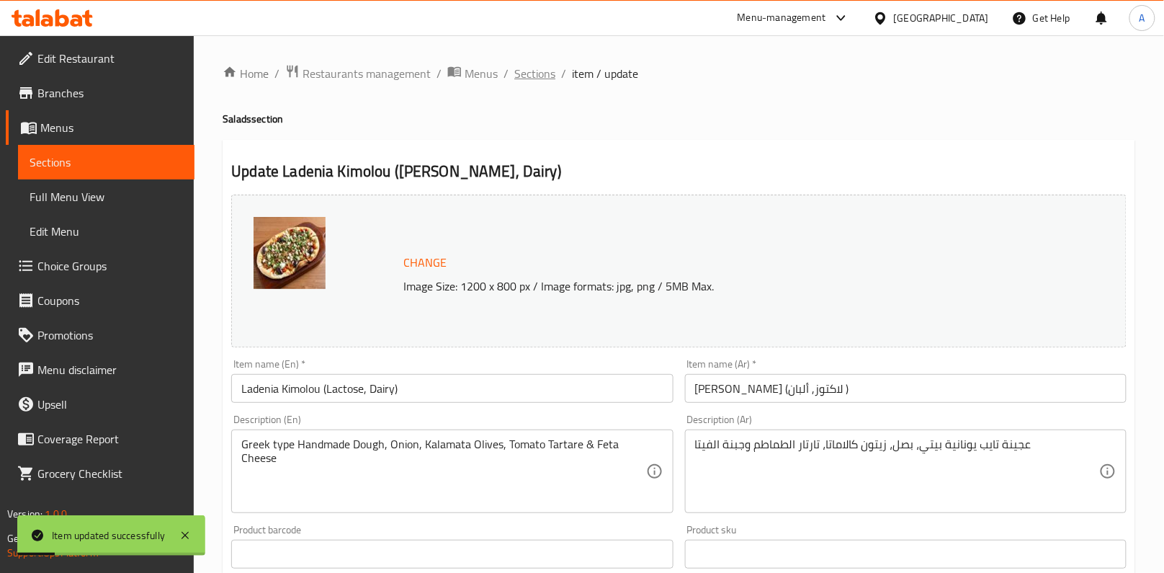
click at [538, 73] on span "Sections" at bounding box center [534, 73] width 41 height 17
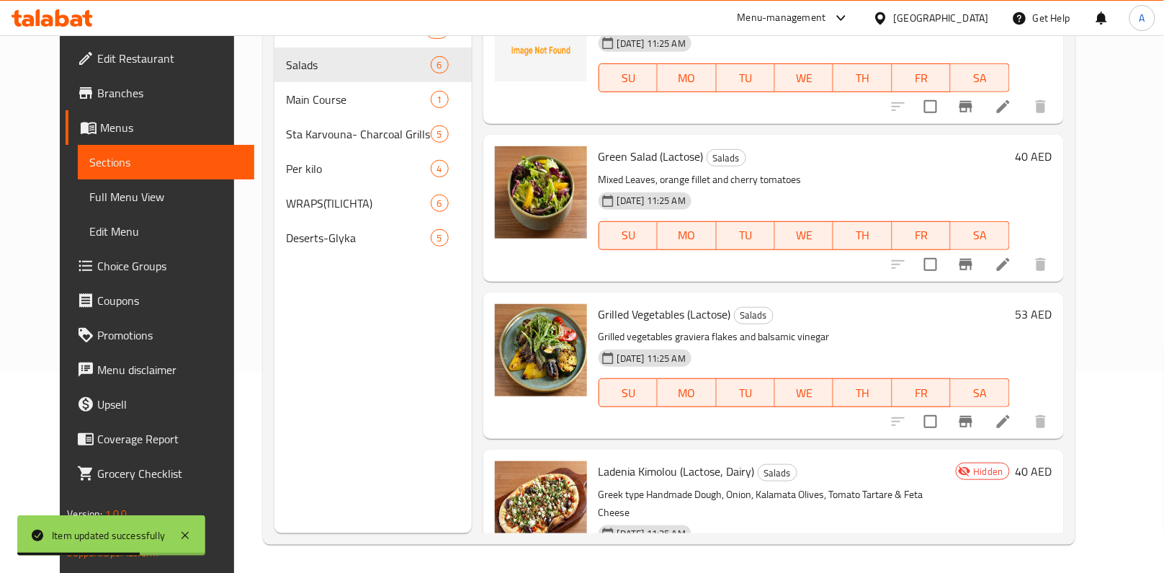
scroll to position [425, 0]
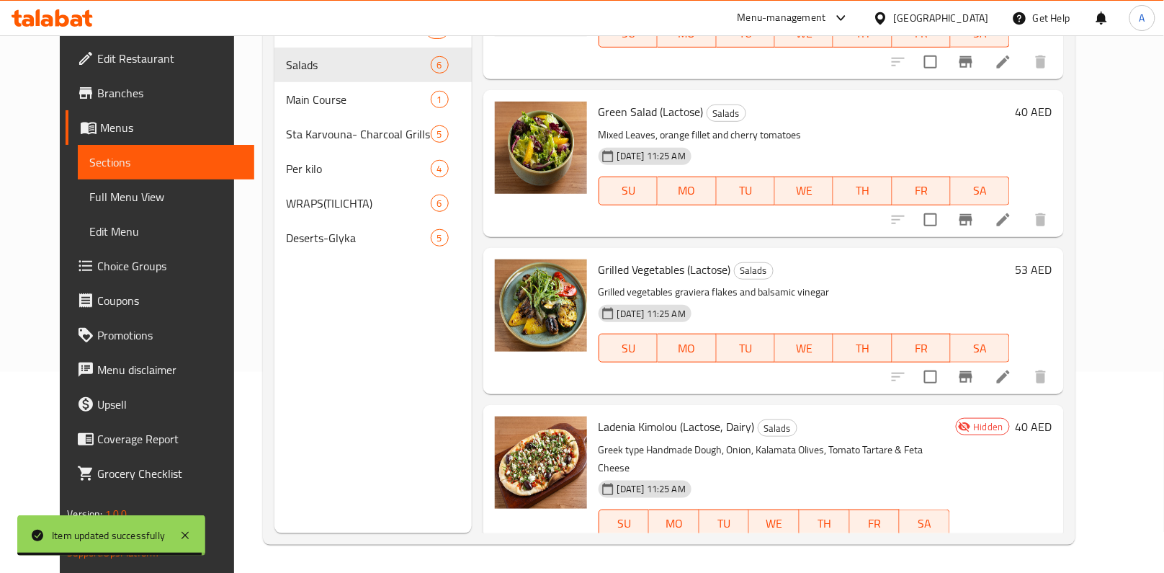
click at [1010, 420] on span "Hidden" at bounding box center [988, 427] width 41 height 14
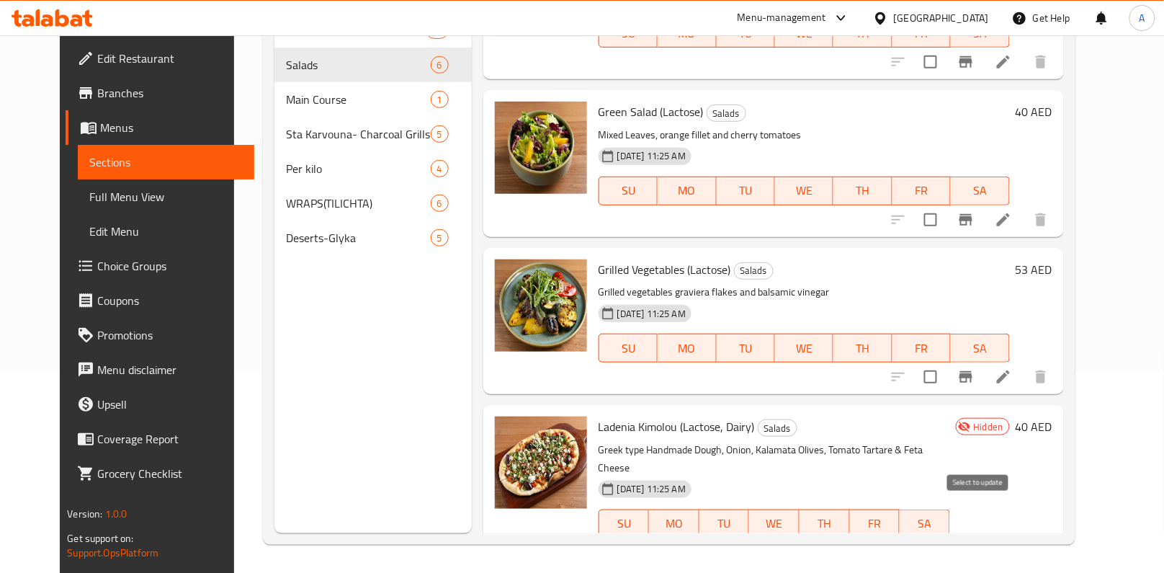
click at [946, 538] on input "checkbox" at bounding box center [931, 553] width 30 height 30
checkbox input "true"
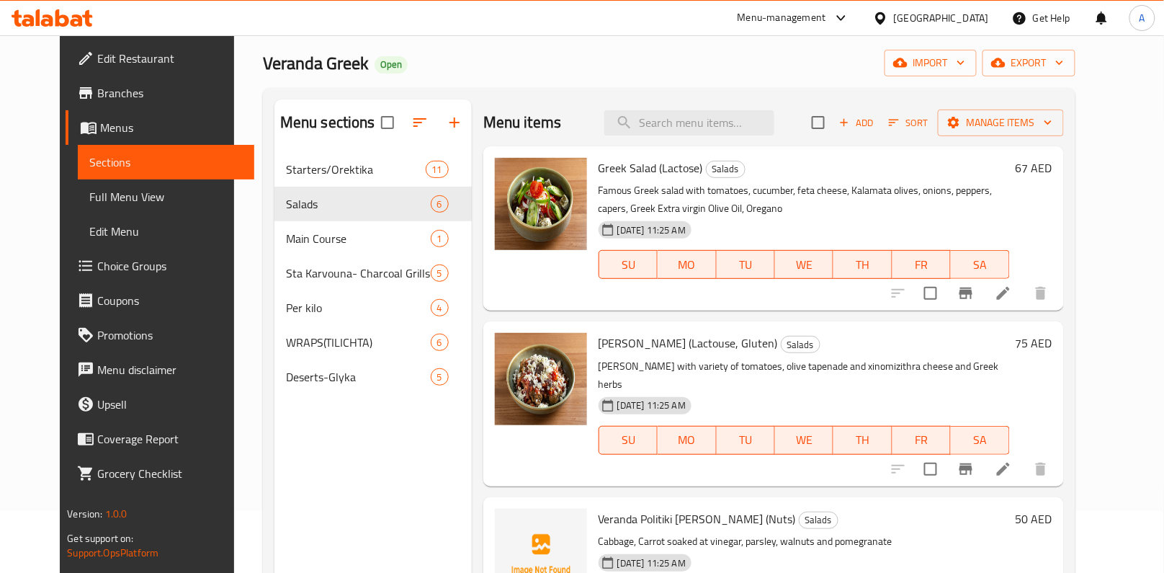
scroll to position [0, 0]
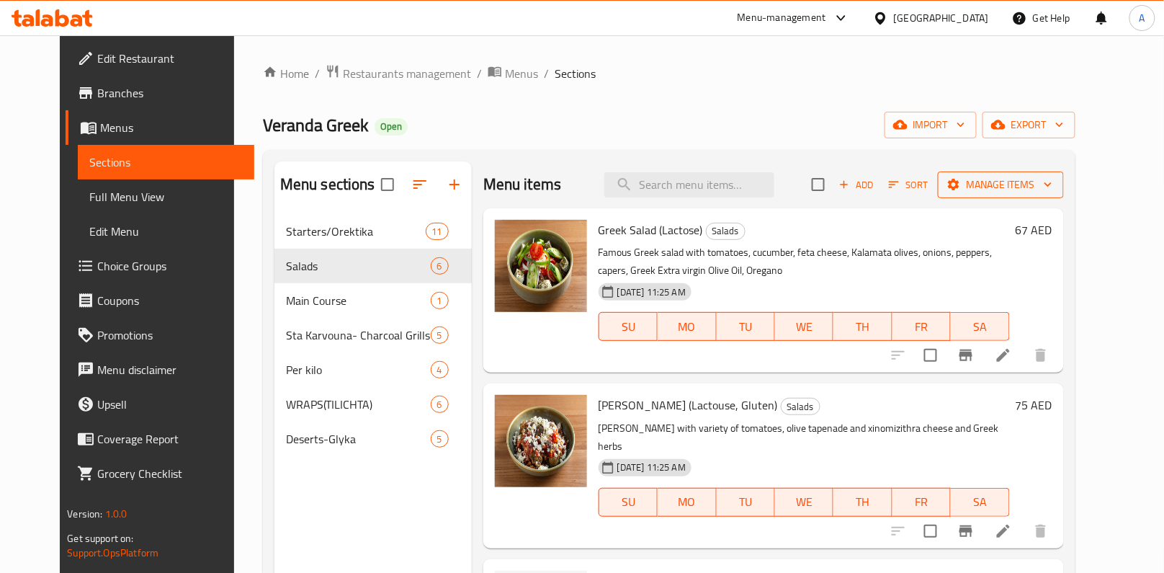
click at [1048, 189] on span "Manage items" at bounding box center [1001, 185] width 103 height 18
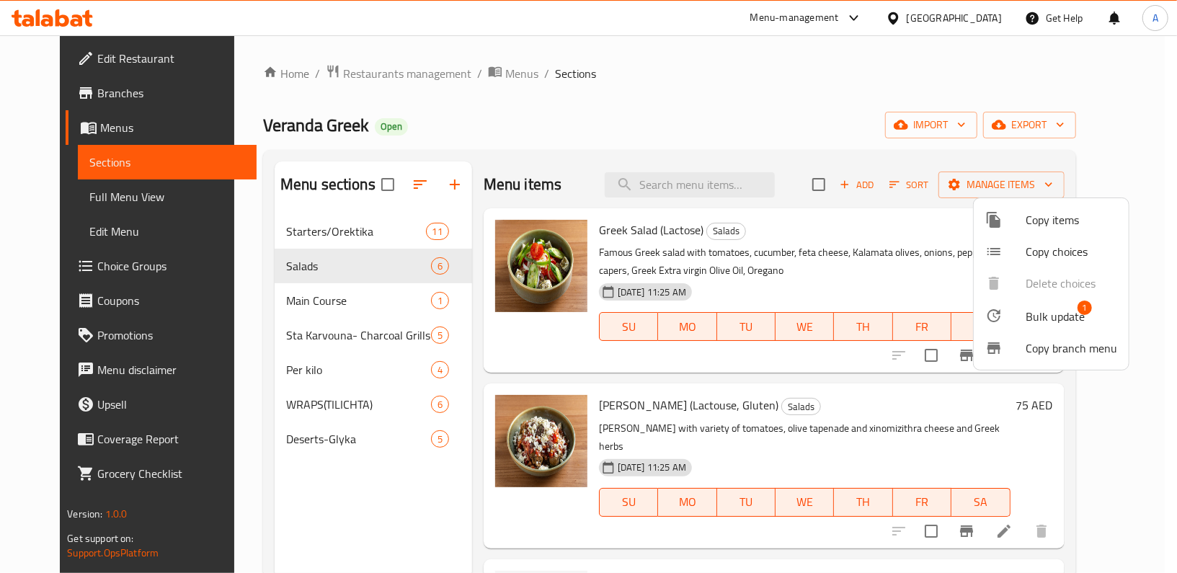
click at [1081, 286] on ul "Copy items Copy choices Delete choices Bulk update 1 Copy branch menu" at bounding box center [1050, 283] width 155 height 171
click at [1128, 178] on div at bounding box center [588, 286] width 1177 height 573
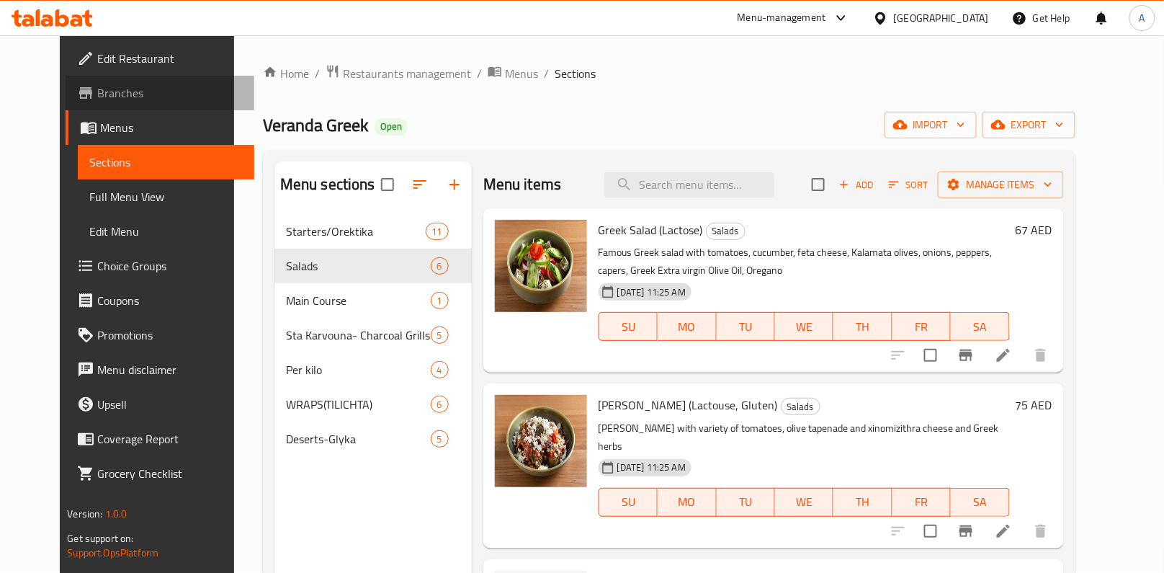
click at [97, 99] on span "Branches" at bounding box center [170, 92] width 146 height 17
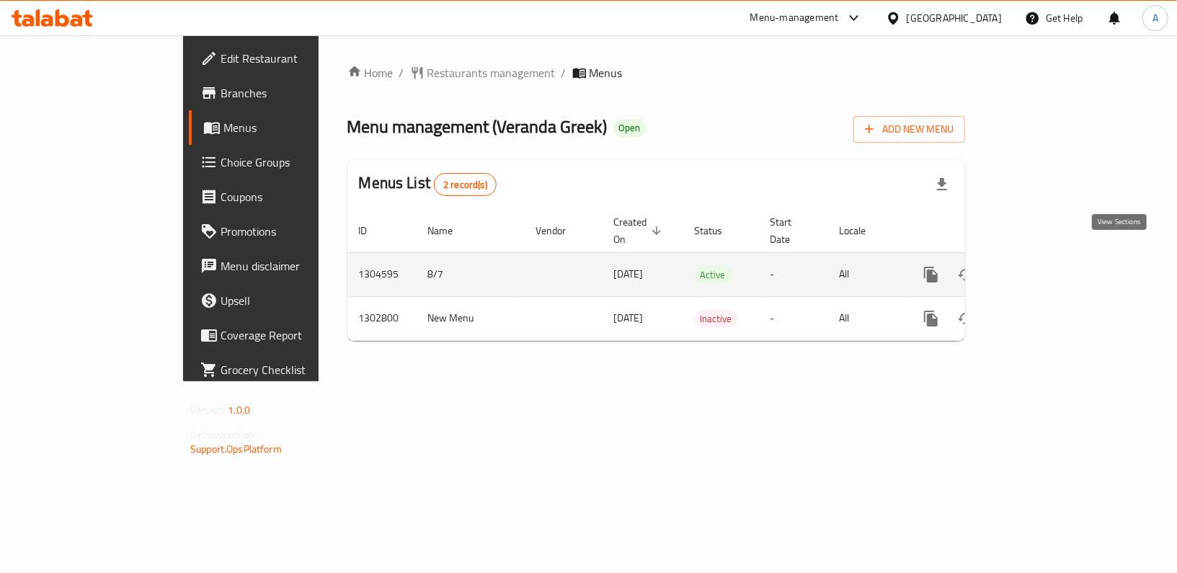
click at [1043, 266] on icon "enhanced table" at bounding box center [1034, 274] width 17 height 17
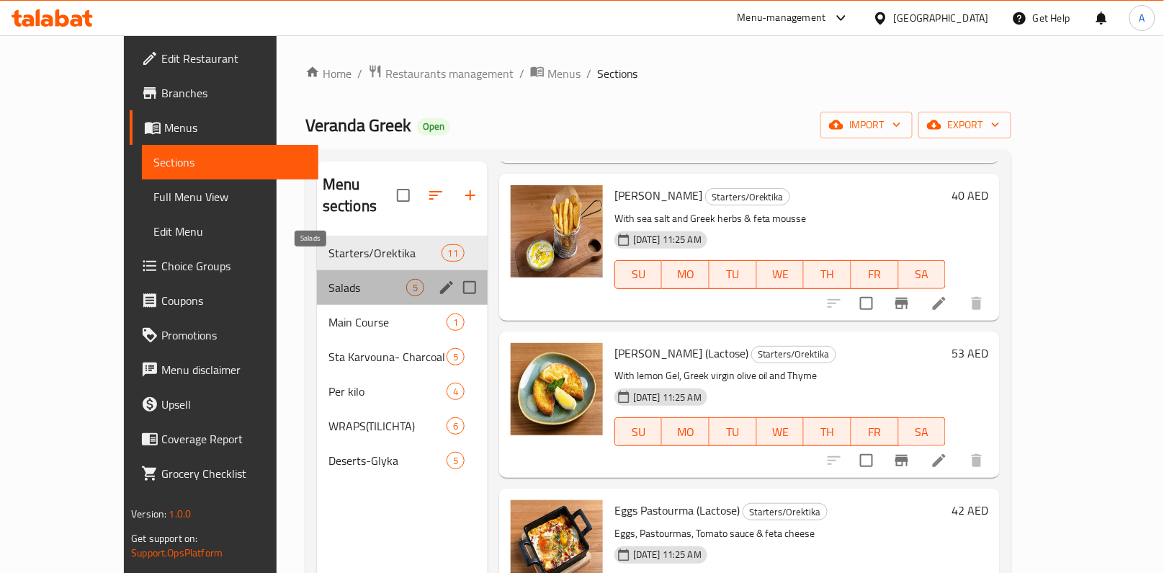
click at [345, 279] on span "Salads" at bounding box center [368, 287] width 78 height 17
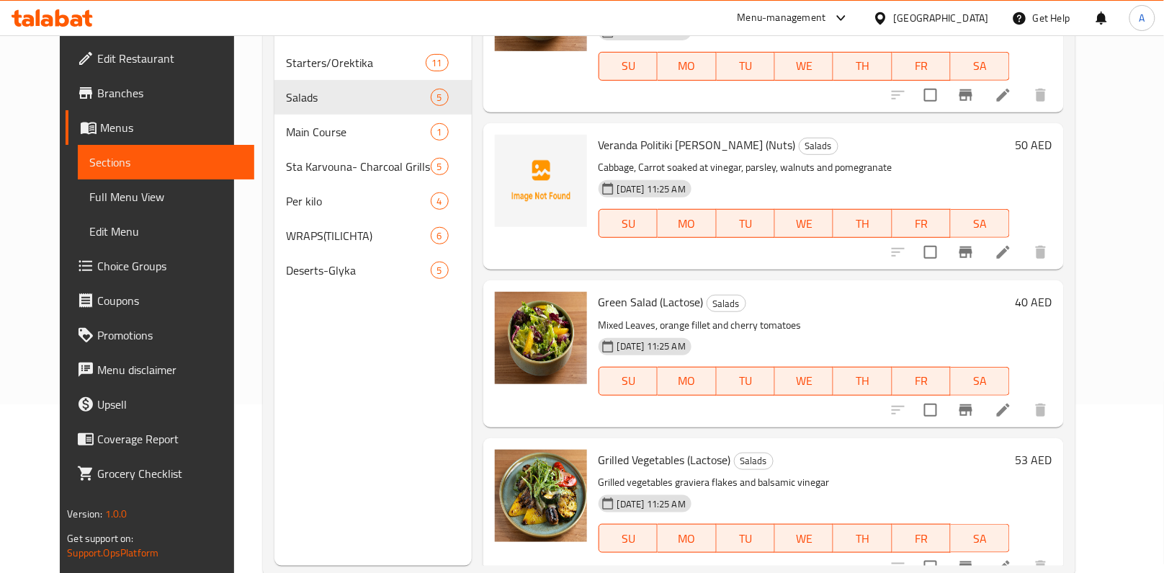
scroll to position [168, 0]
click at [650, 135] on span "Veranda Politiki [PERSON_NAME] (Nuts)" at bounding box center [697, 146] width 197 height 22
copy span "Politiki"
click at [513, 164] on img at bounding box center [541, 181] width 92 height 92
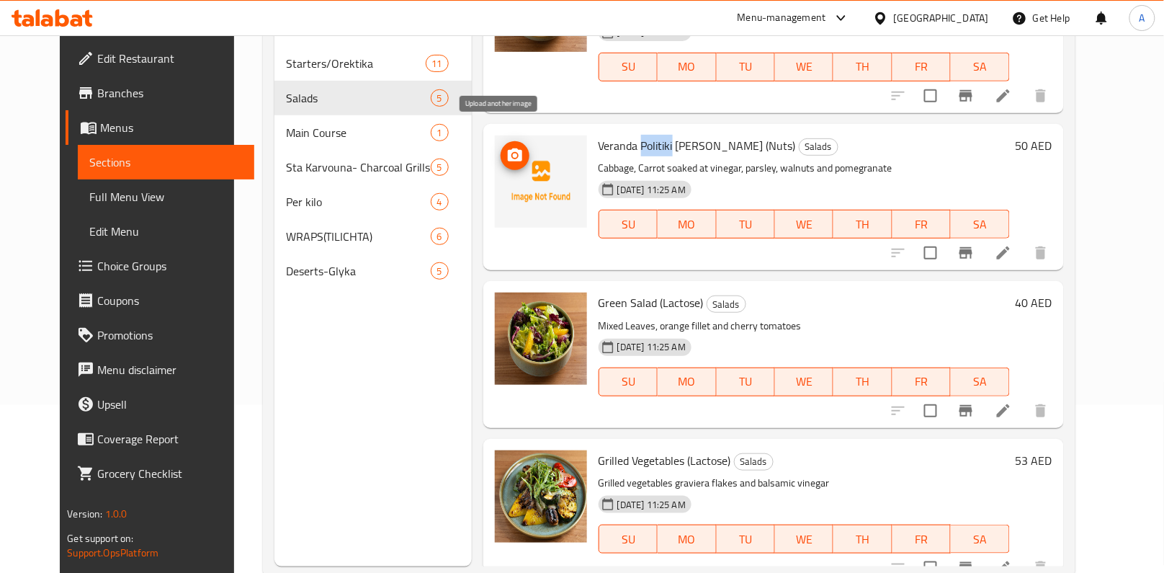
click at [508, 148] on icon "upload picture" at bounding box center [515, 154] width 14 height 13
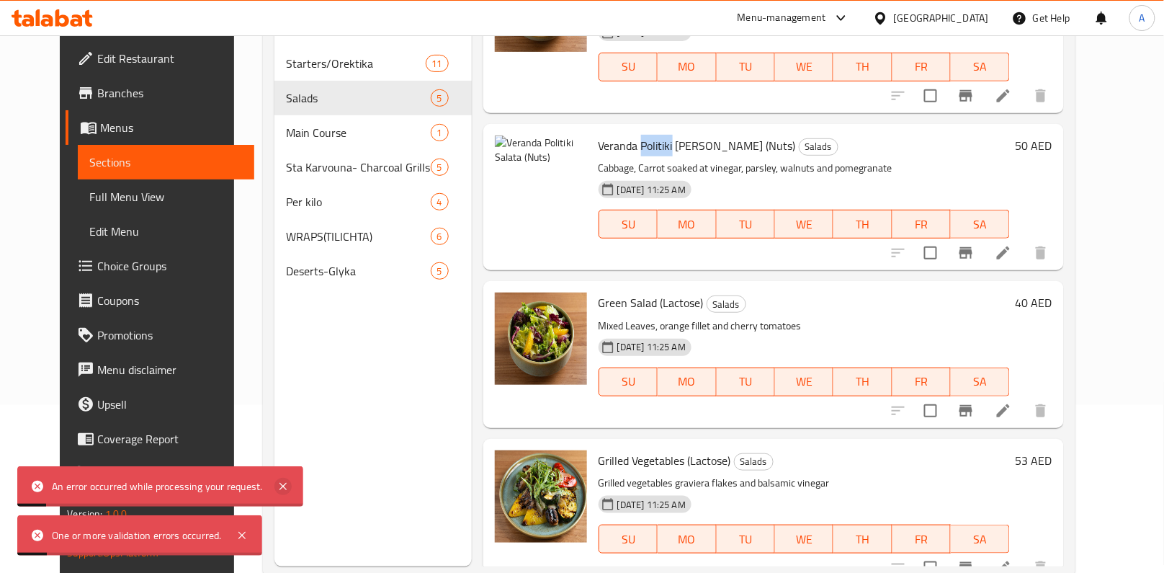
click at [288, 486] on icon at bounding box center [283, 486] width 17 height 17
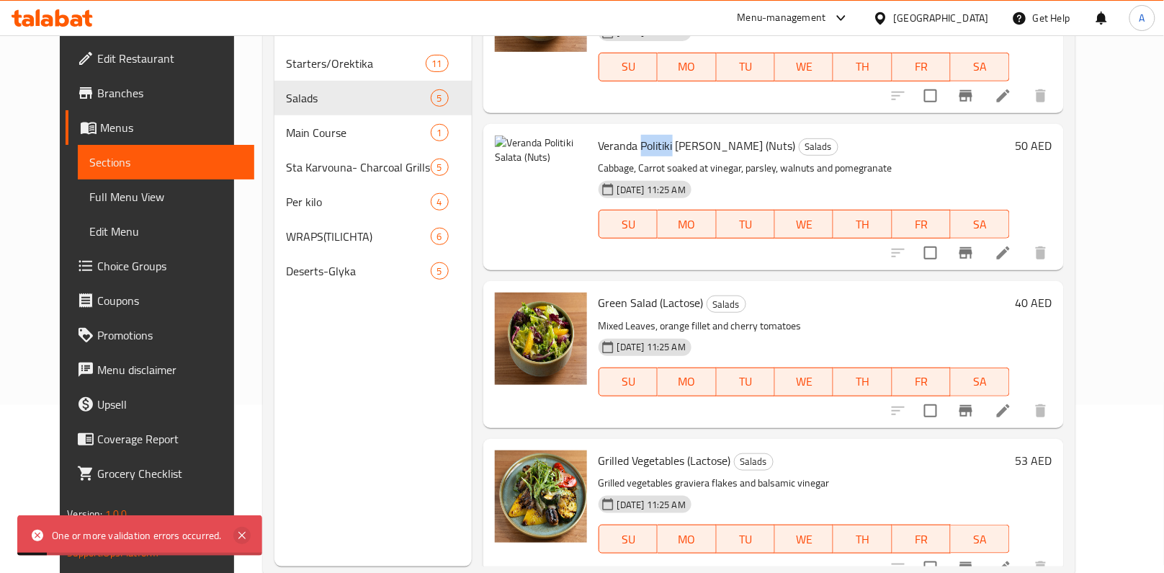
click at [244, 534] on icon at bounding box center [242, 535] width 7 height 7
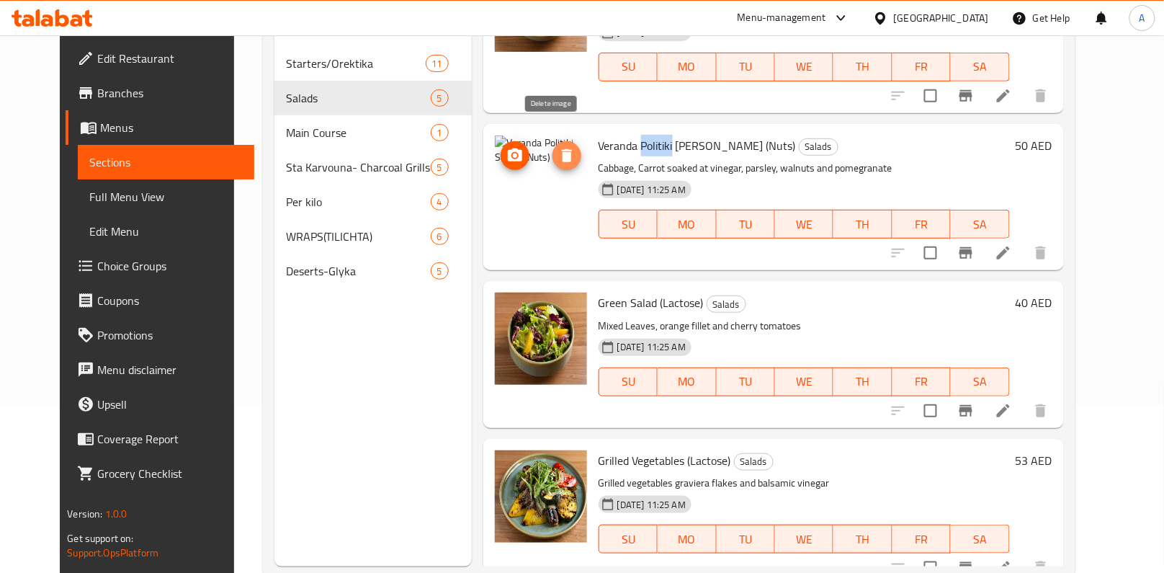
click at [558, 147] on icon "delete image" at bounding box center [566, 155] width 17 height 17
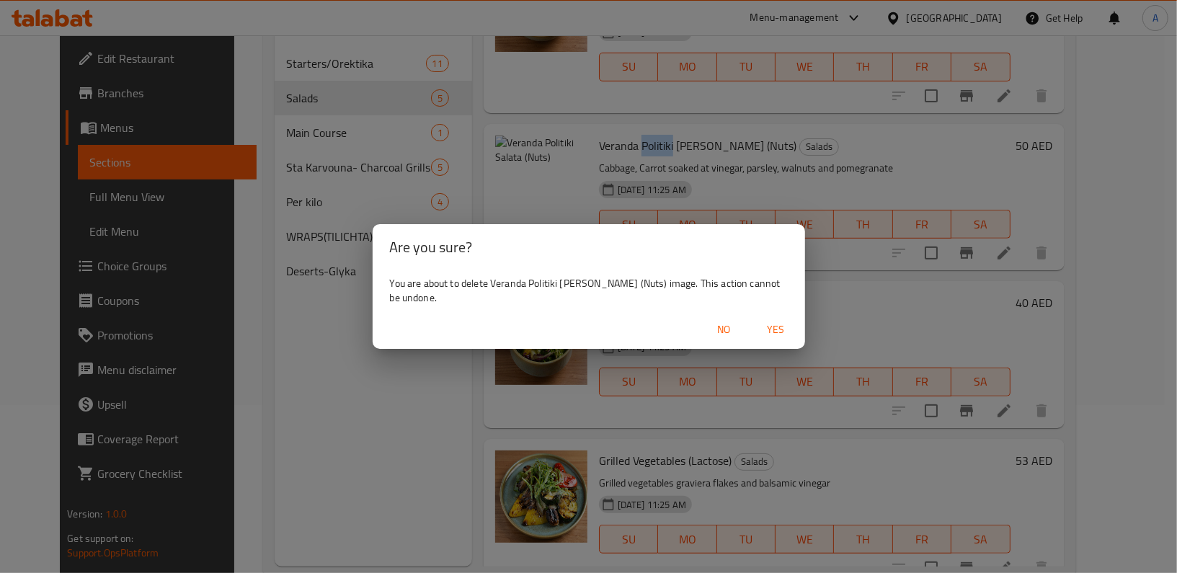
click at [761, 326] on span "Yes" at bounding box center [776, 330] width 35 height 18
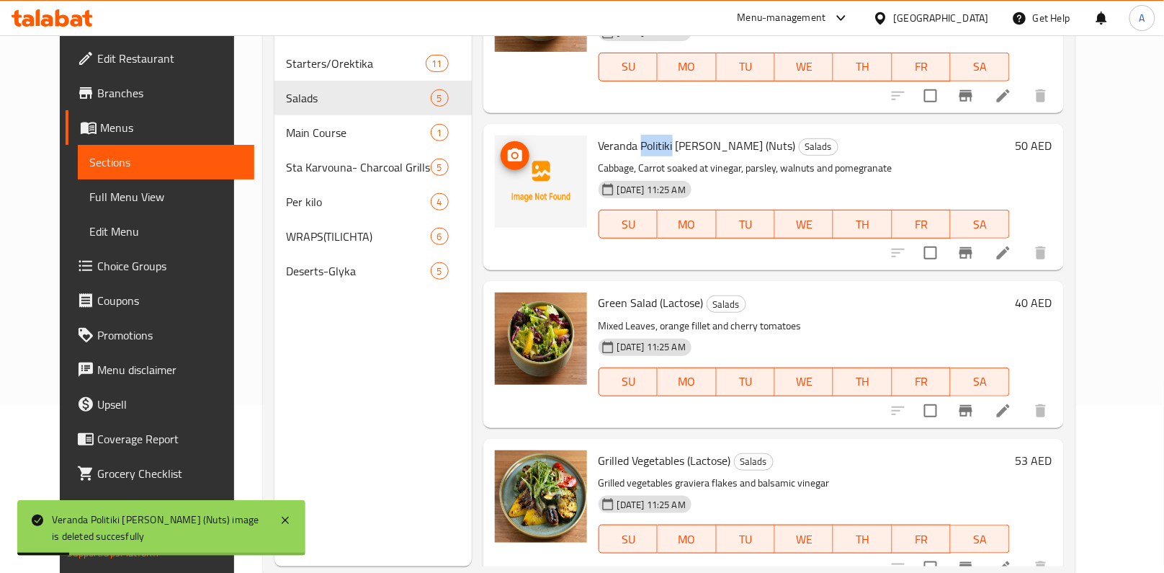
click at [495, 137] on img at bounding box center [541, 181] width 92 height 92
click at [508, 148] on icon "upload picture" at bounding box center [515, 154] width 14 height 13
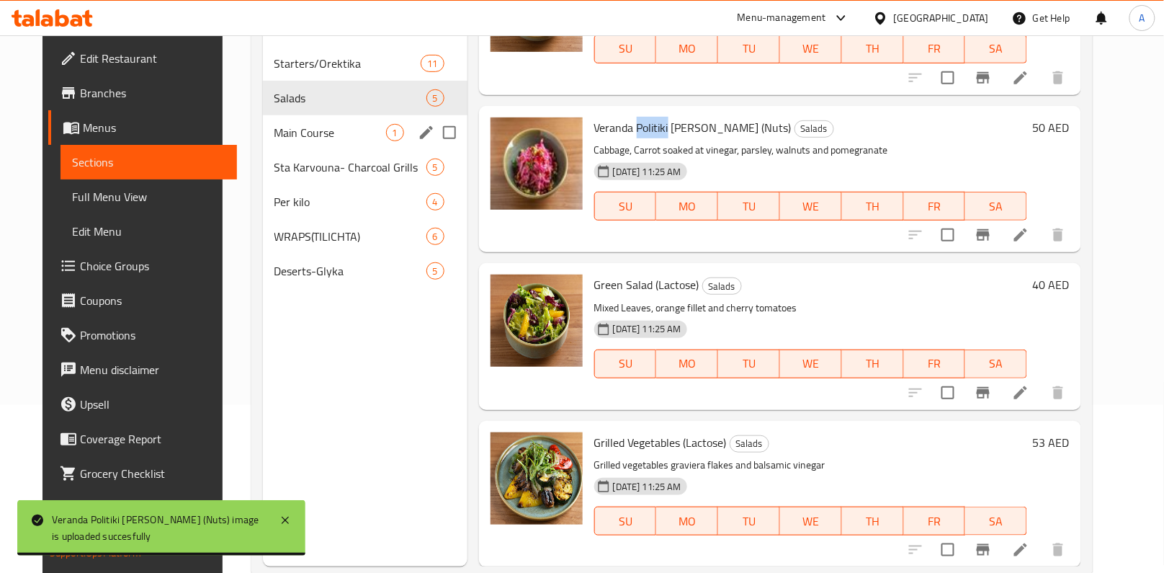
click at [344, 146] on div "Main Course 1" at bounding box center [365, 132] width 205 height 35
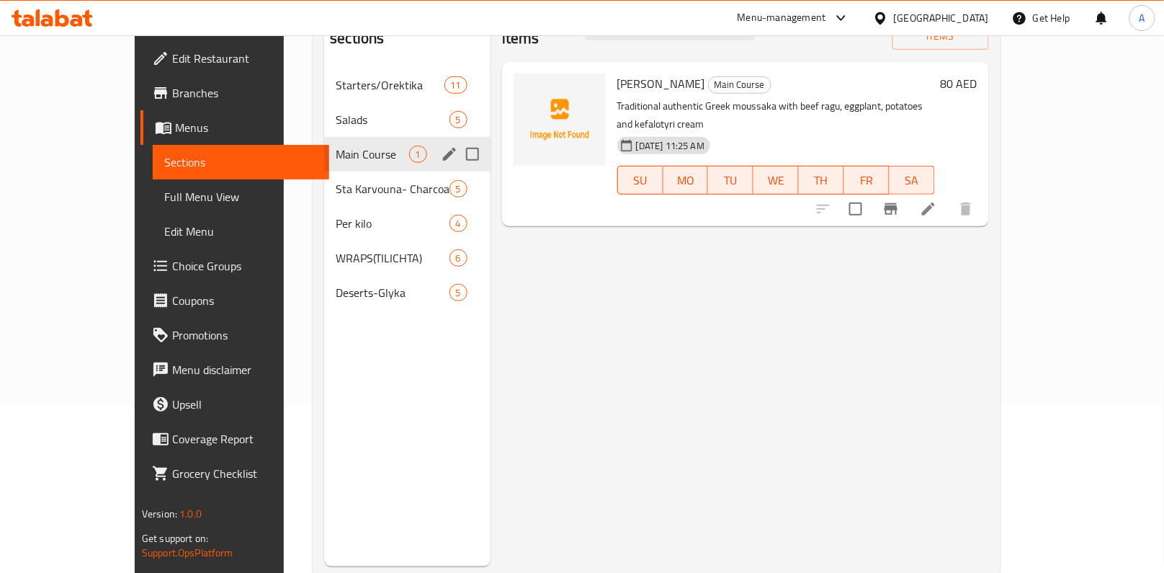
click at [332, 137] on div "Main Course 1" at bounding box center [407, 154] width 166 height 35
click at [331, 107] on div "Salads 5" at bounding box center [407, 119] width 166 height 35
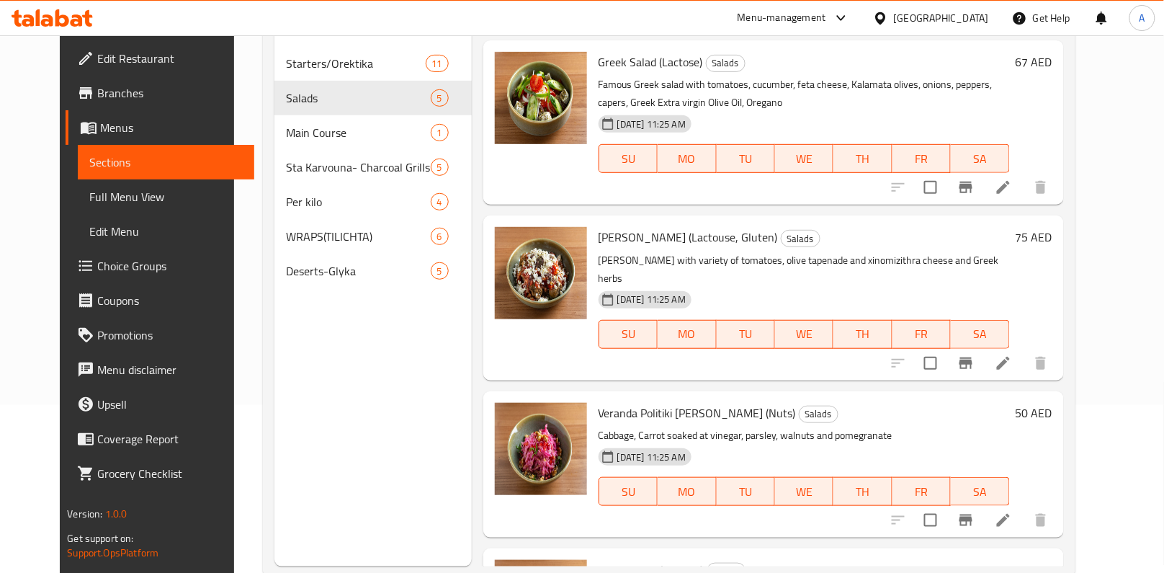
scroll to position [267, 0]
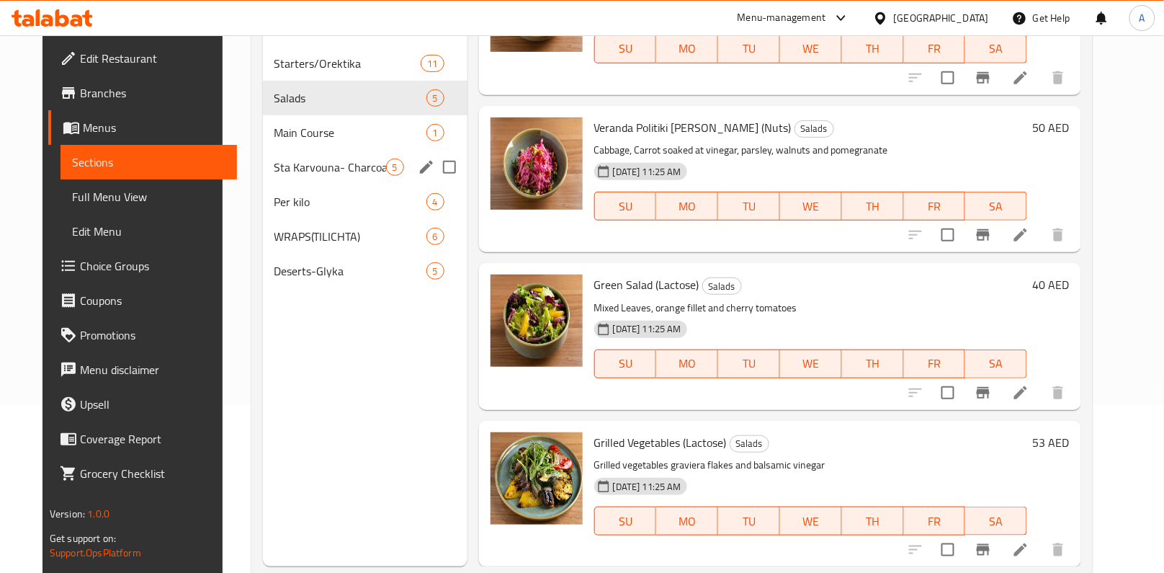
click at [342, 140] on div "Main Course 1" at bounding box center [365, 132] width 205 height 35
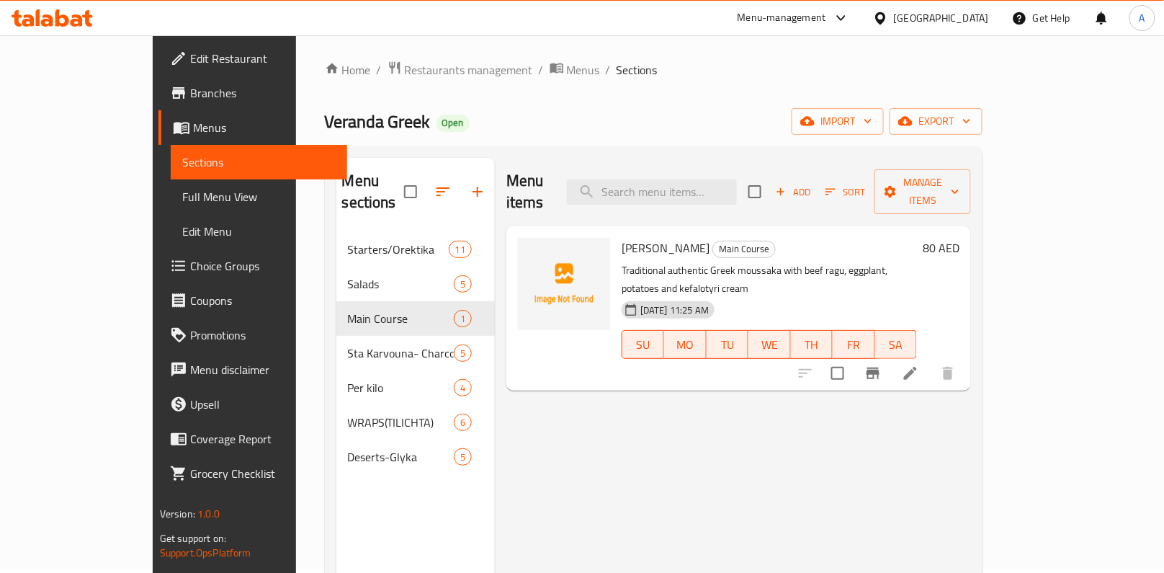
scroll to position [4, 0]
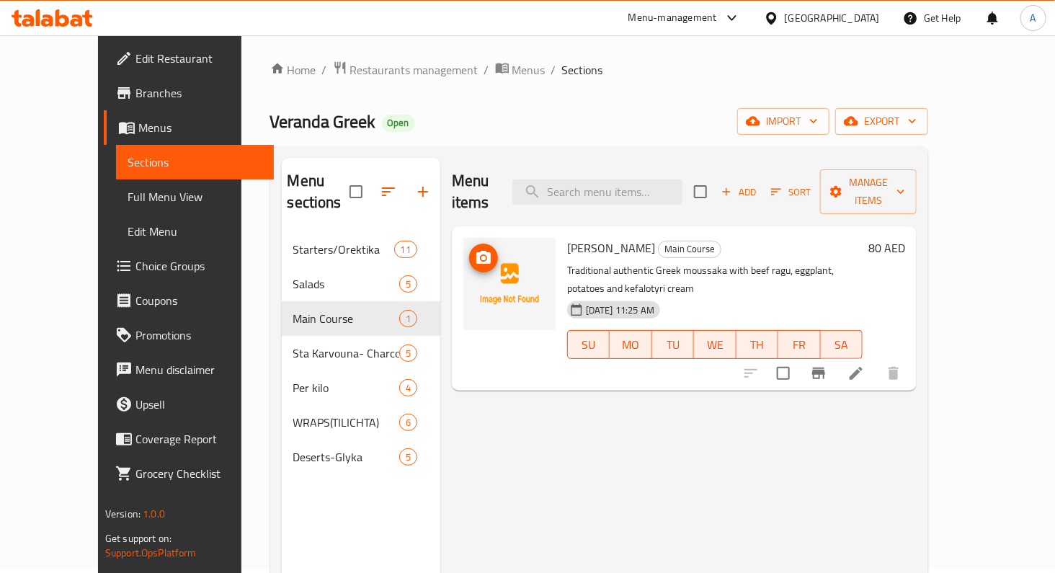
click at [475, 249] on icon "upload picture" at bounding box center [483, 257] width 17 height 17
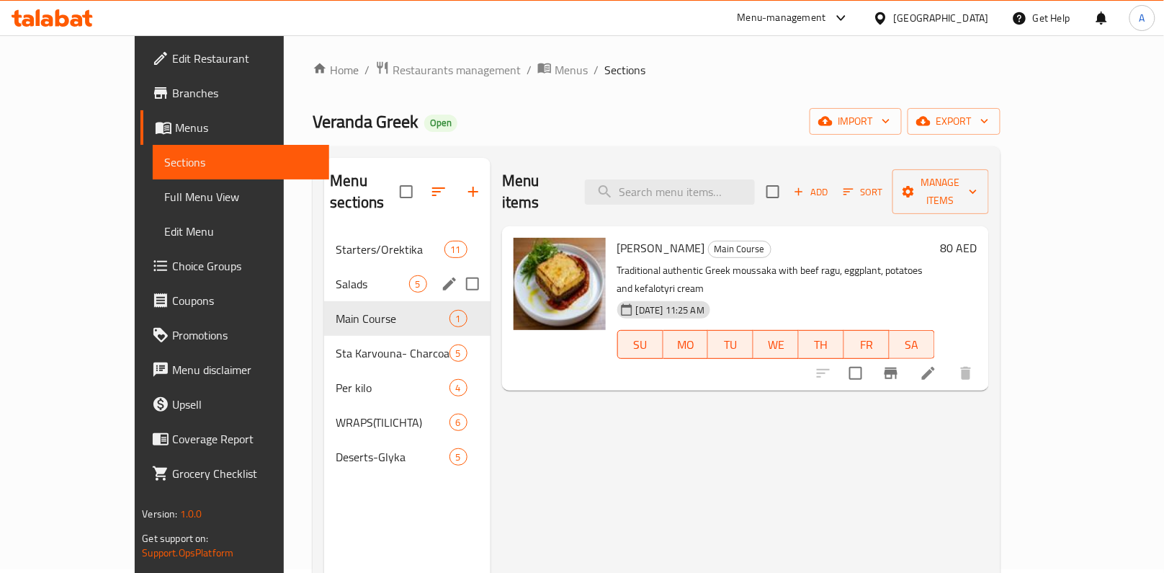
click at [336, 275] on span "Salads" at bounding box center [372, 283] width 73 height 17
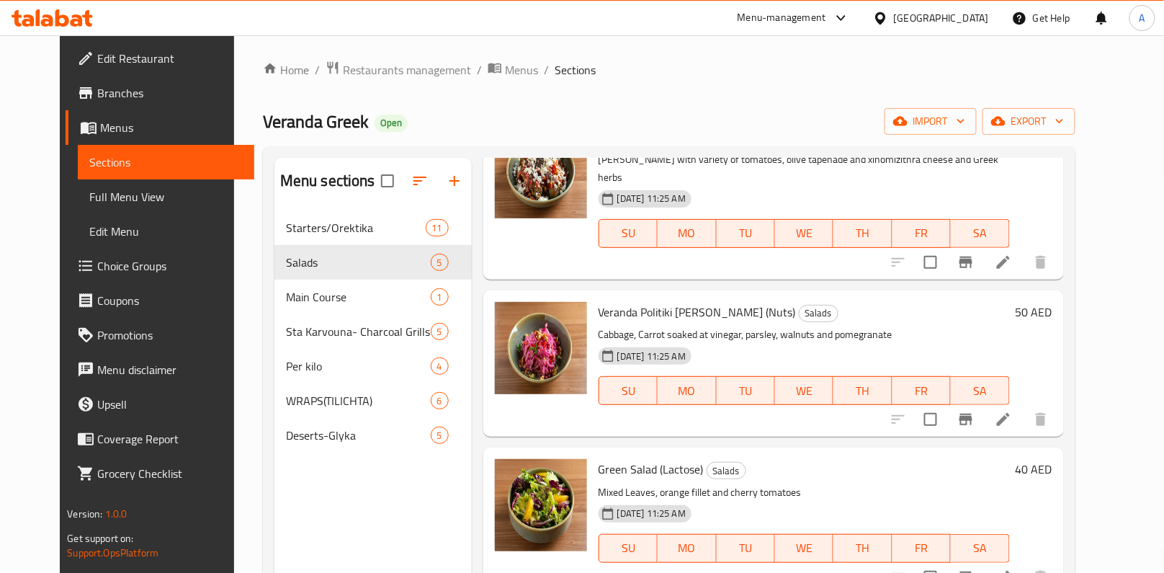
scroll to position [264, 0]
drag, startPoint x: 625, startPoint y: 295, endPoint x: 695, endPoint y: 294, distance: 69.2
click at [695, 302] on span "Veranda Politiki [PERSON_NAME] (Nuts)" at bounding box center [697, 313] width 197 height 22
copy span "Politiki [PERSON_NAME]"
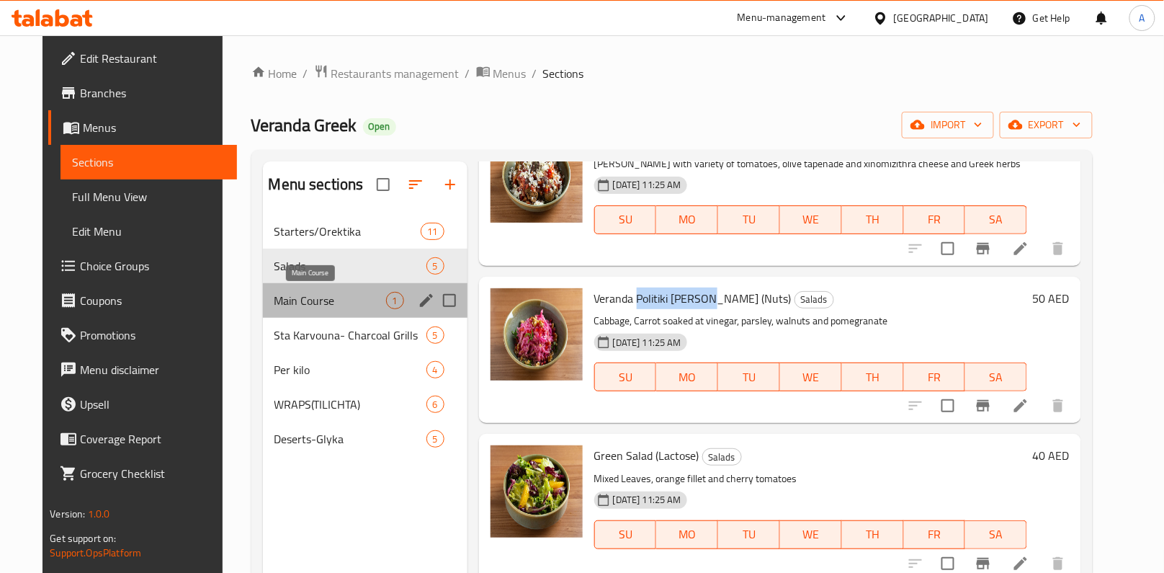
click at [330, 303] on span "Main Course" at bounding box center [331, 300] width 112 height 17
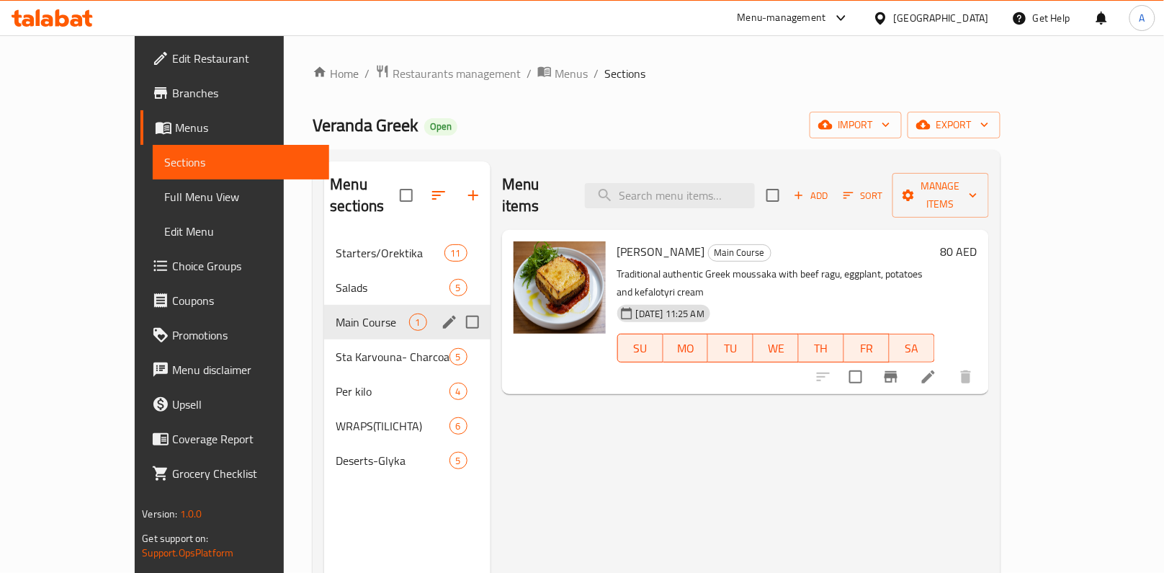
click at [337, 316] on div "Main Course 1" at bounding box center [407, 322] width 166 height 35
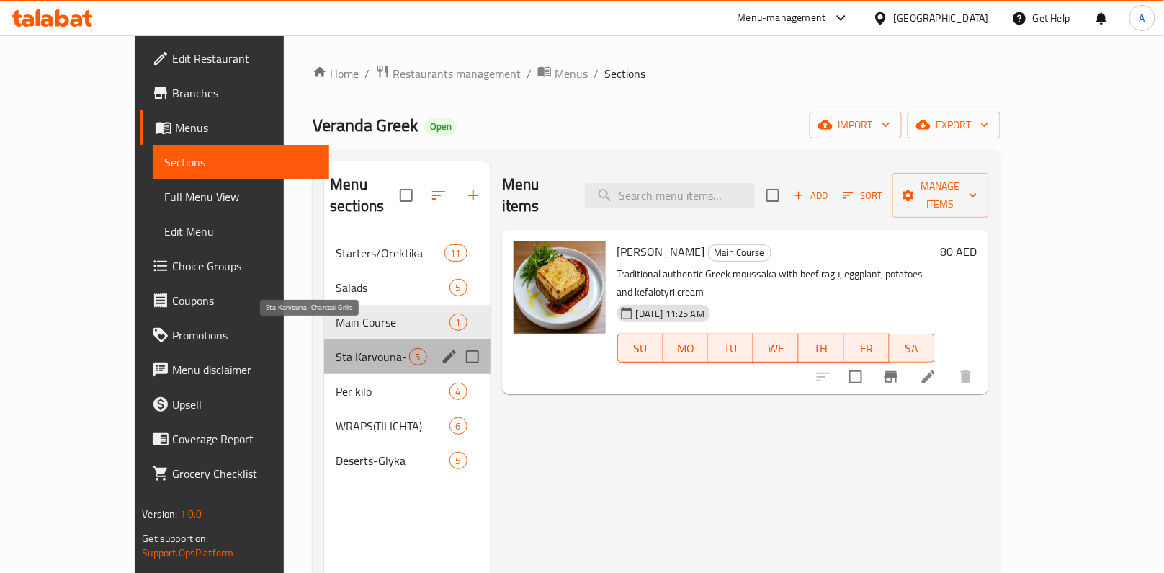
click at [336, 348] on span "Sta Karvouna- Charcoal Grills" at bounding box center [372, 356] width 73 height 17
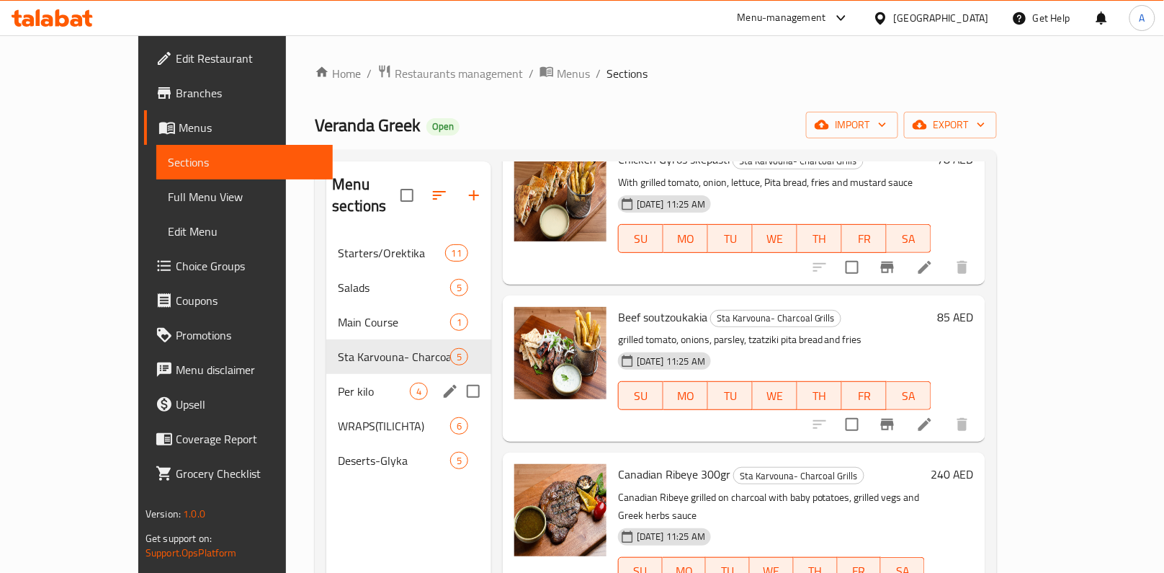
click at [326, 374] on div "Per kilo 4" at bounding box center [408, 391] width 165 height 35
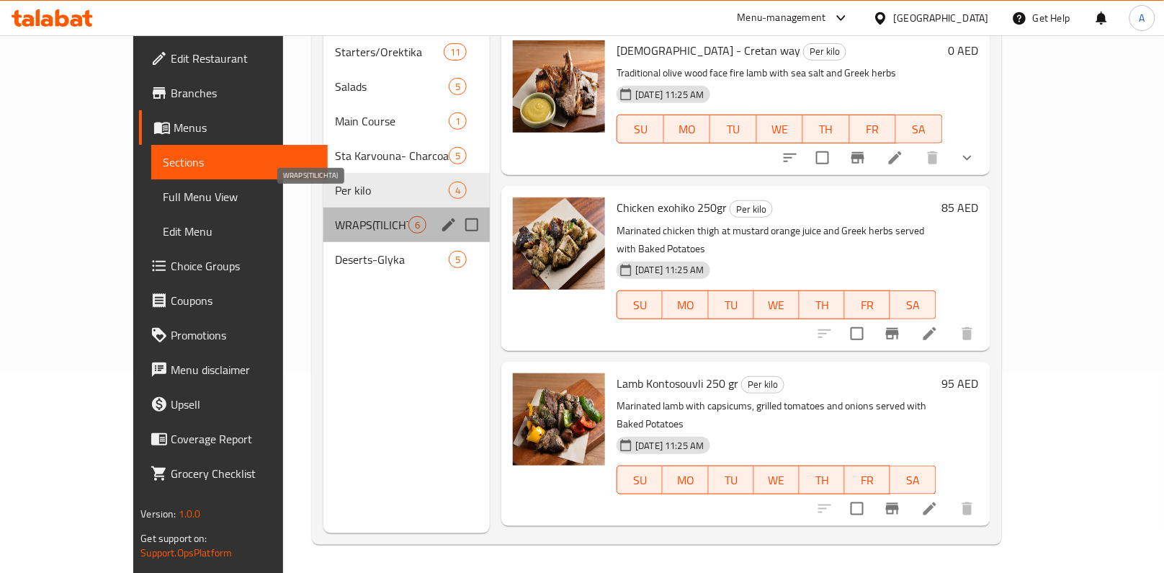
click at [335, 216] on span "WRAPS(TILICHTA)" at bounding box center [371, 224] width 73 height 17
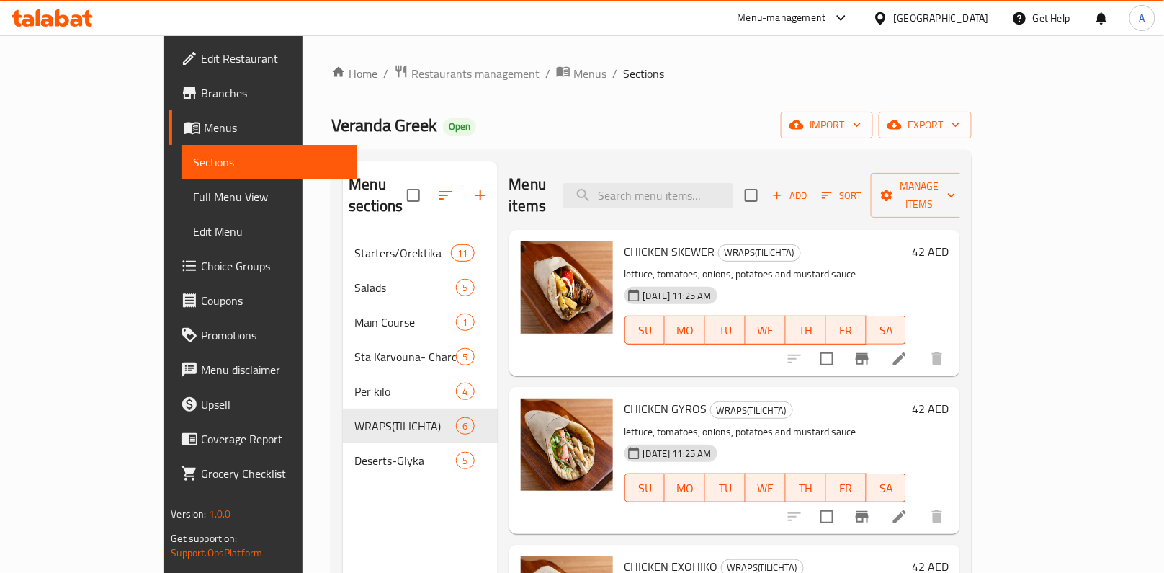
scroll to position [201, 0]
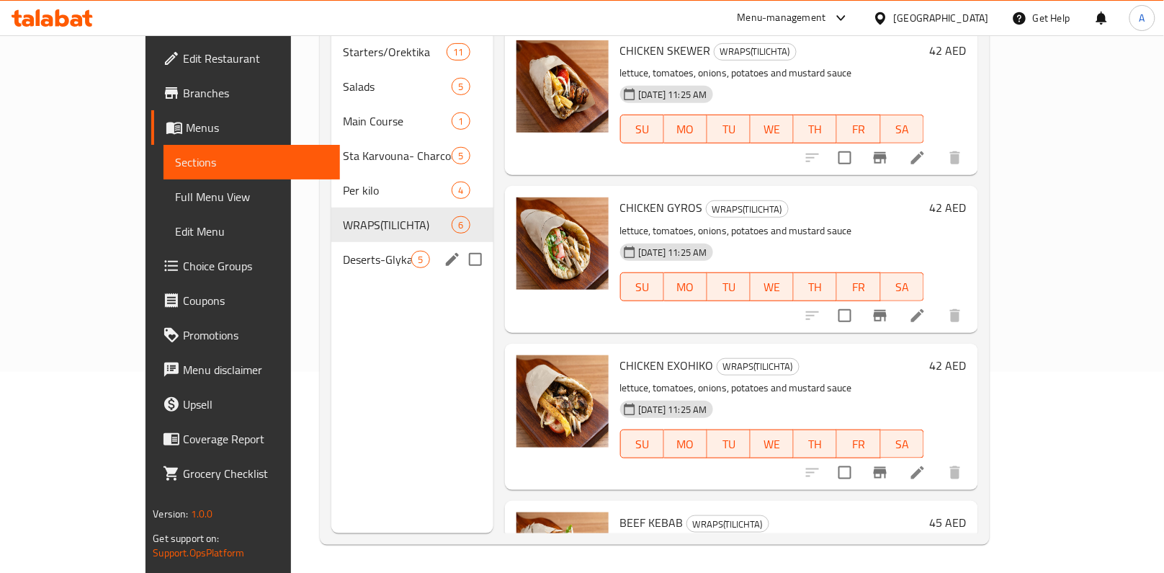
click at [331, 242] on div "Deserts-Glyka 5" at bounding box center [411, 259] width 161 height 35
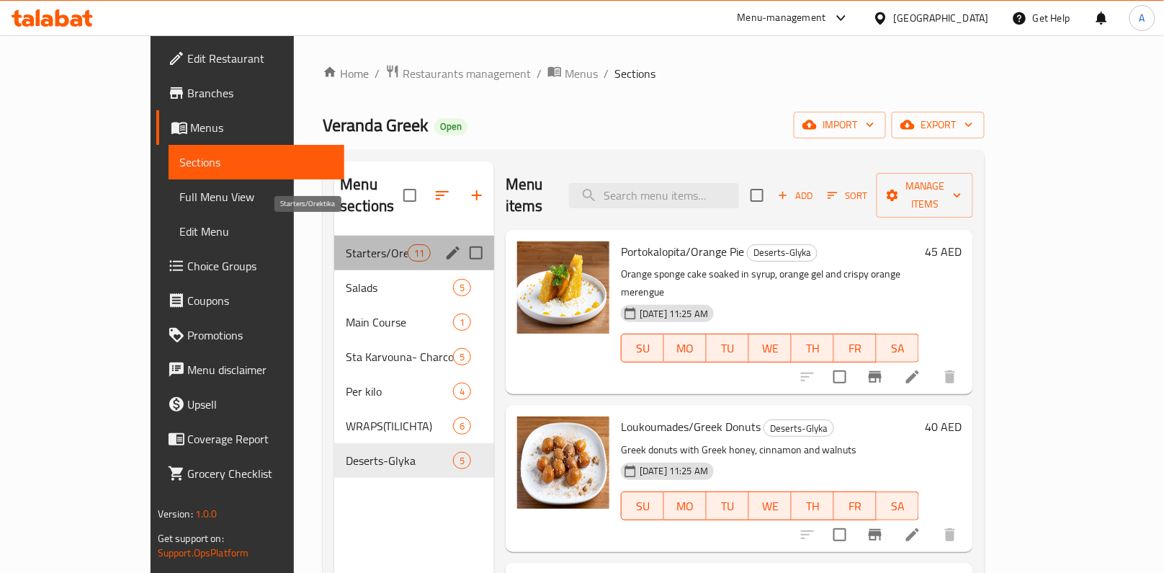
click at [346, 244] on span "Starters/Orektika" at bounding box center [376, 252] width 61 height 17
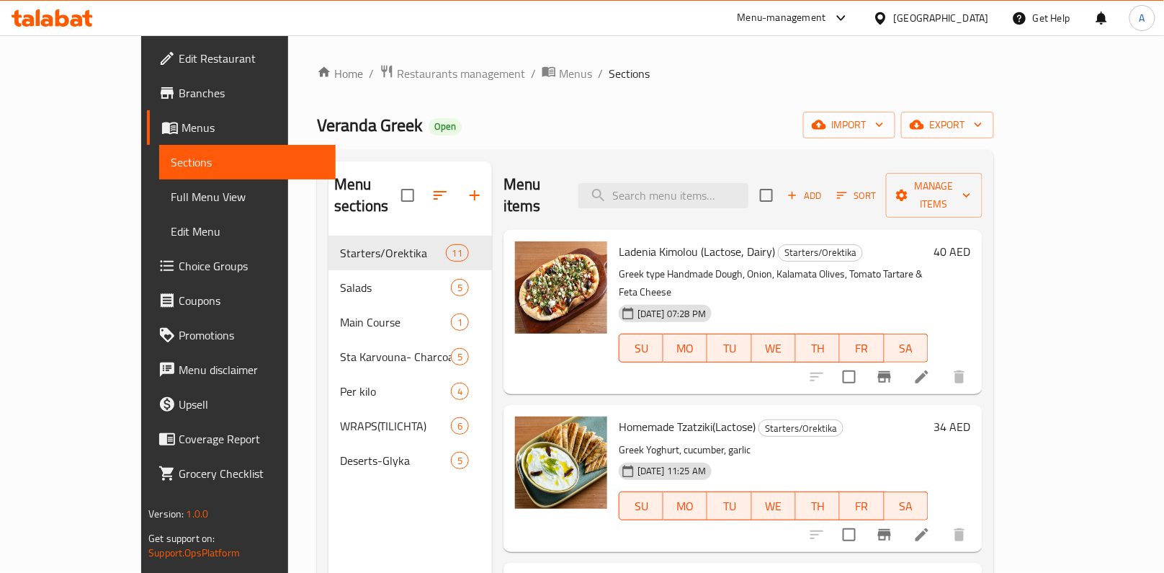
click at [784, 20] on div "Menu-management" at bounding box center [782, 17] width 89 height 17
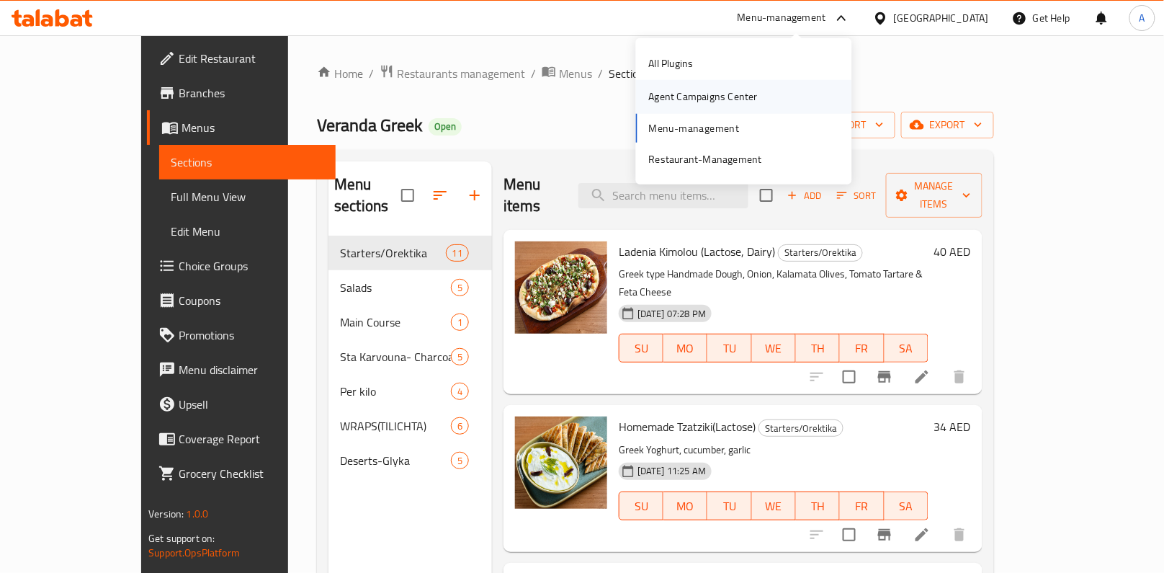
click at [754, 99] on div "Agent Campaigns Center" at bounding box center [703, 97] width 109 height 16
